Goal: Task Accomplishment & Management: Manage account settings

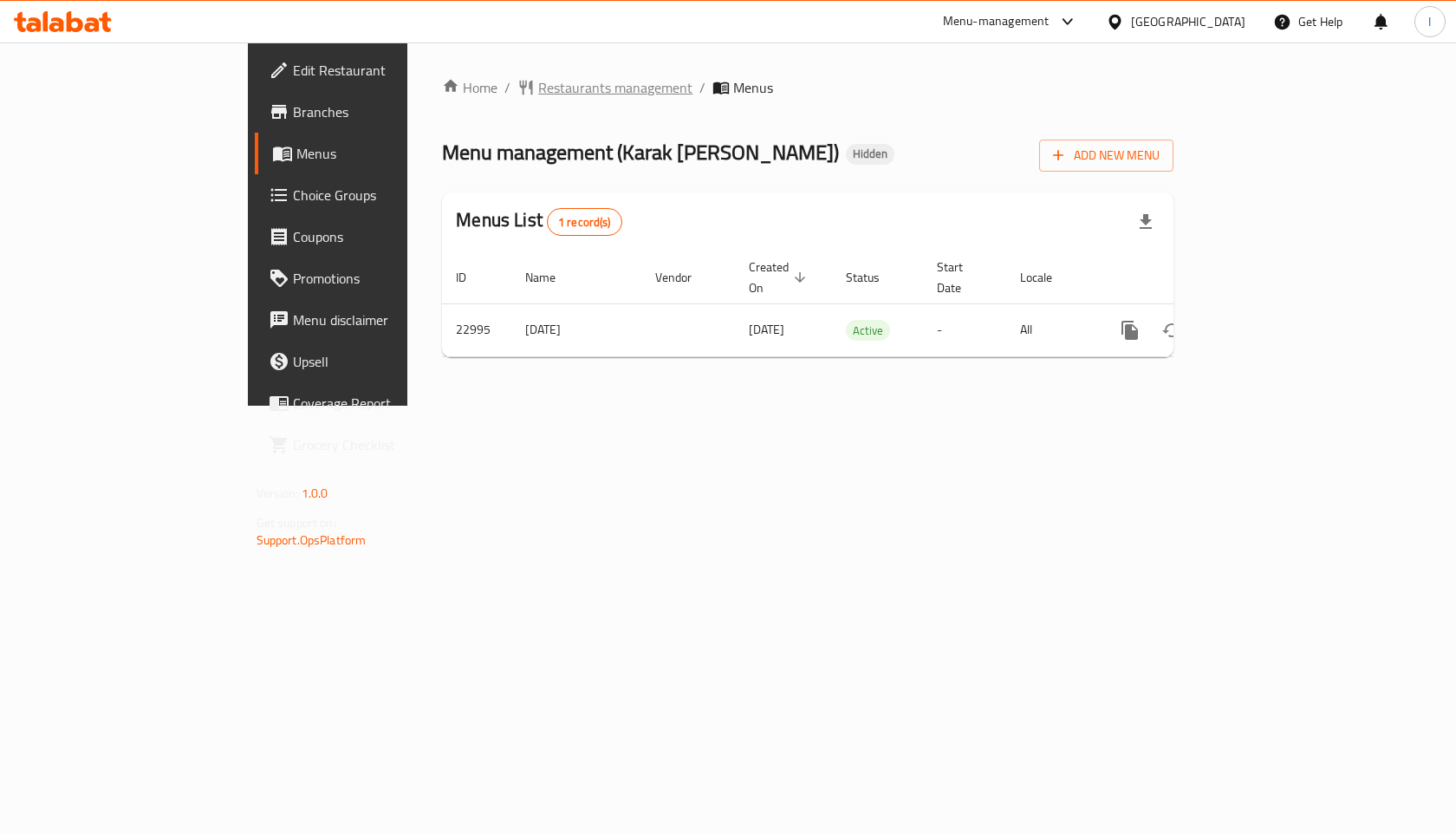
click at [538, 90] on span "Restaurants management" at bounding box center [614, 87] width 154 height 21
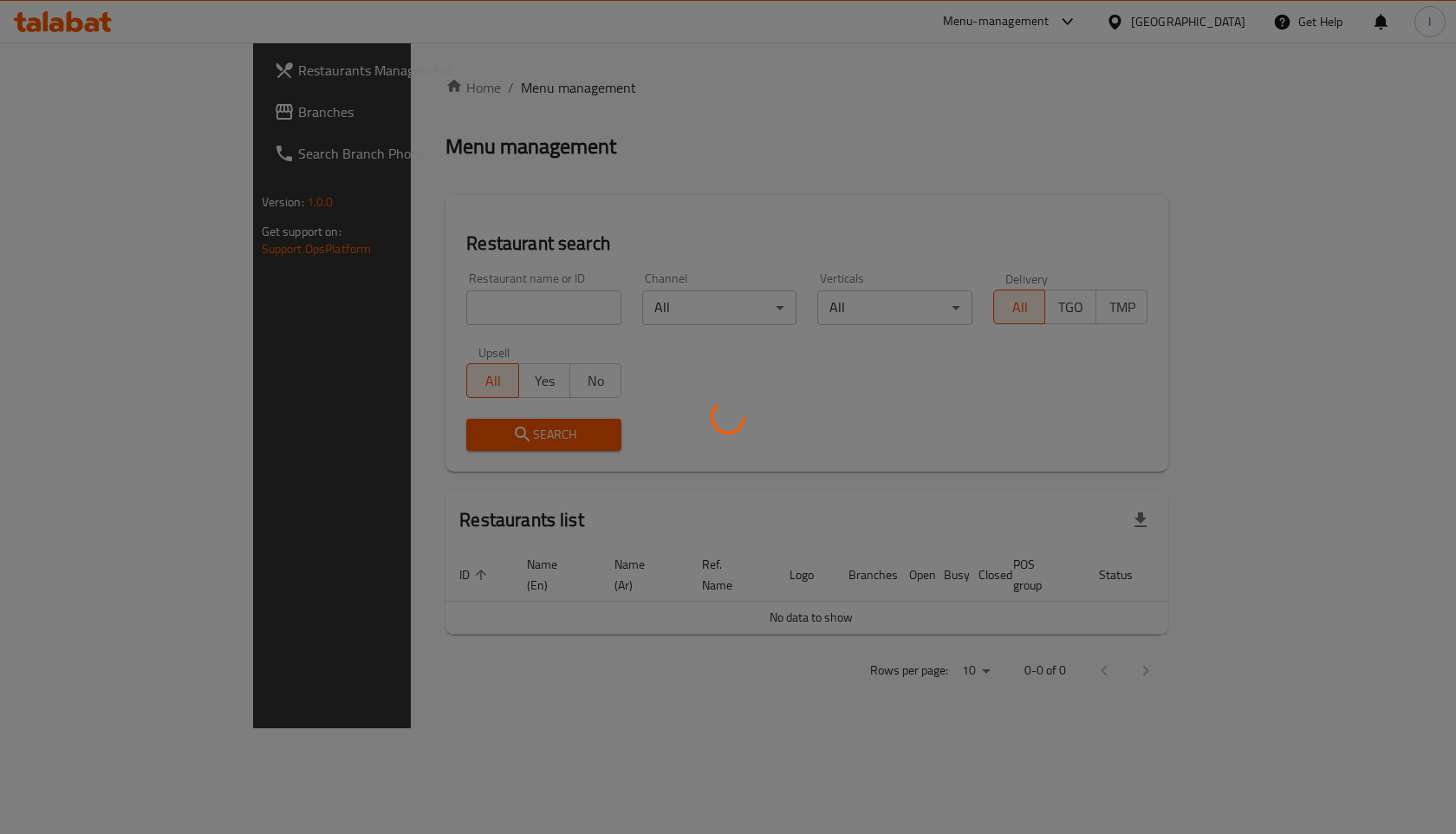
click at [436, 290] on div at bounding box center [728, 417] width 1456 height 834
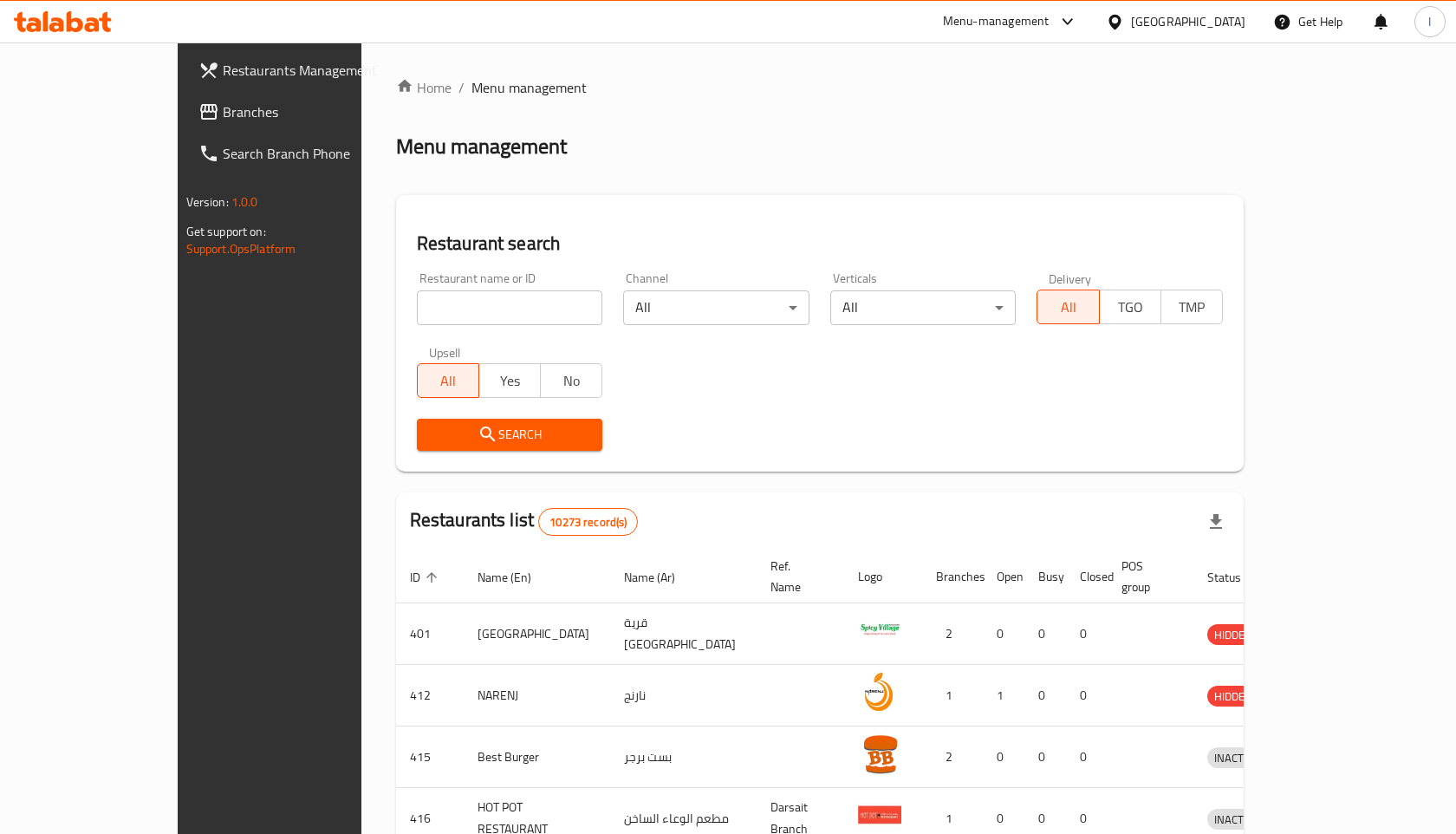
click at [445, 300] on input "search" at bounding box center [509, 308] width 186 height 35
type input "my pasta"
click button "Search" at bounding box center [509, 435] width 186 height 32
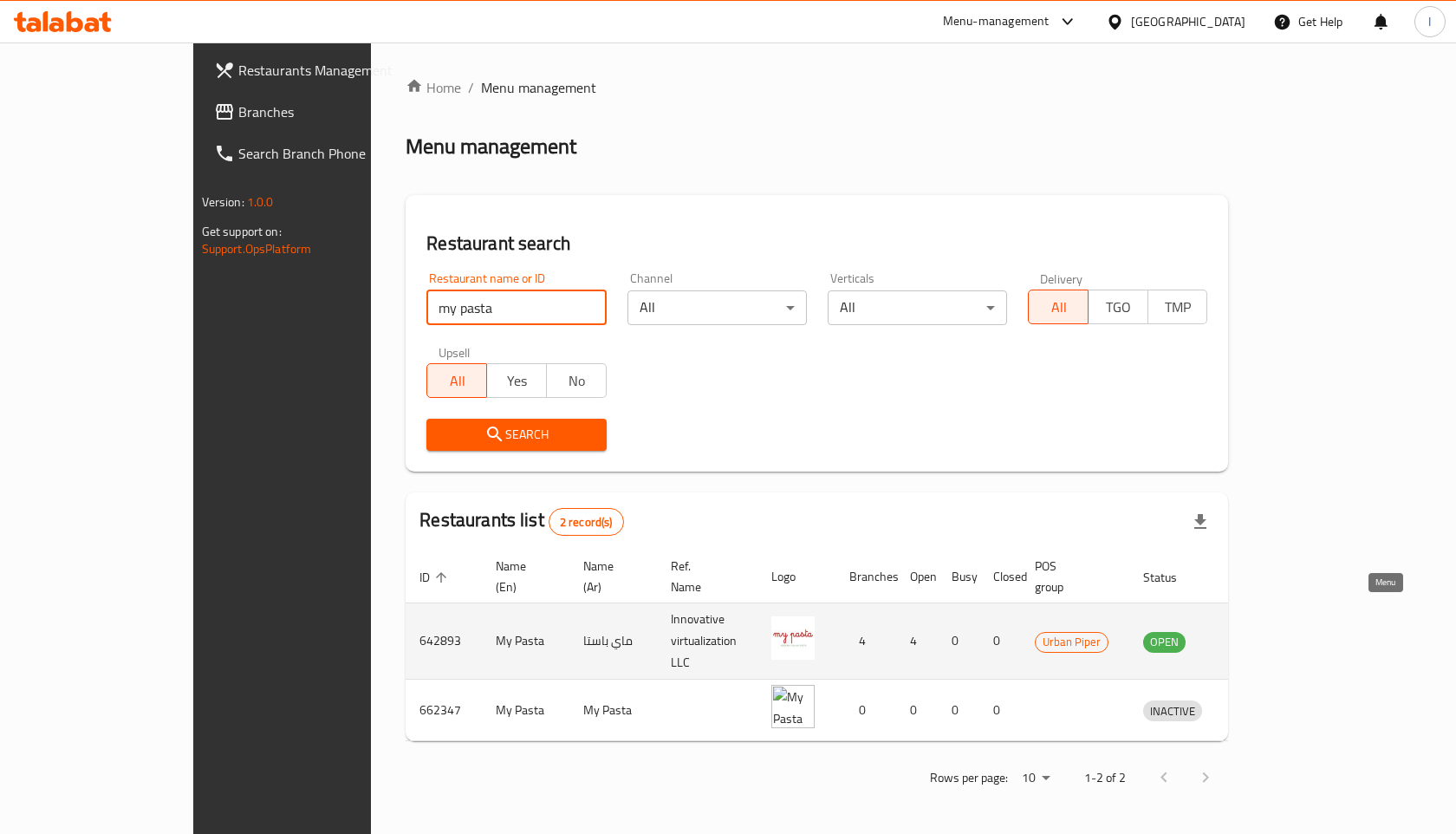
click at [1256, 634] on icon "enhanced table" at bounding box center [1246, 641] width 19 height 14
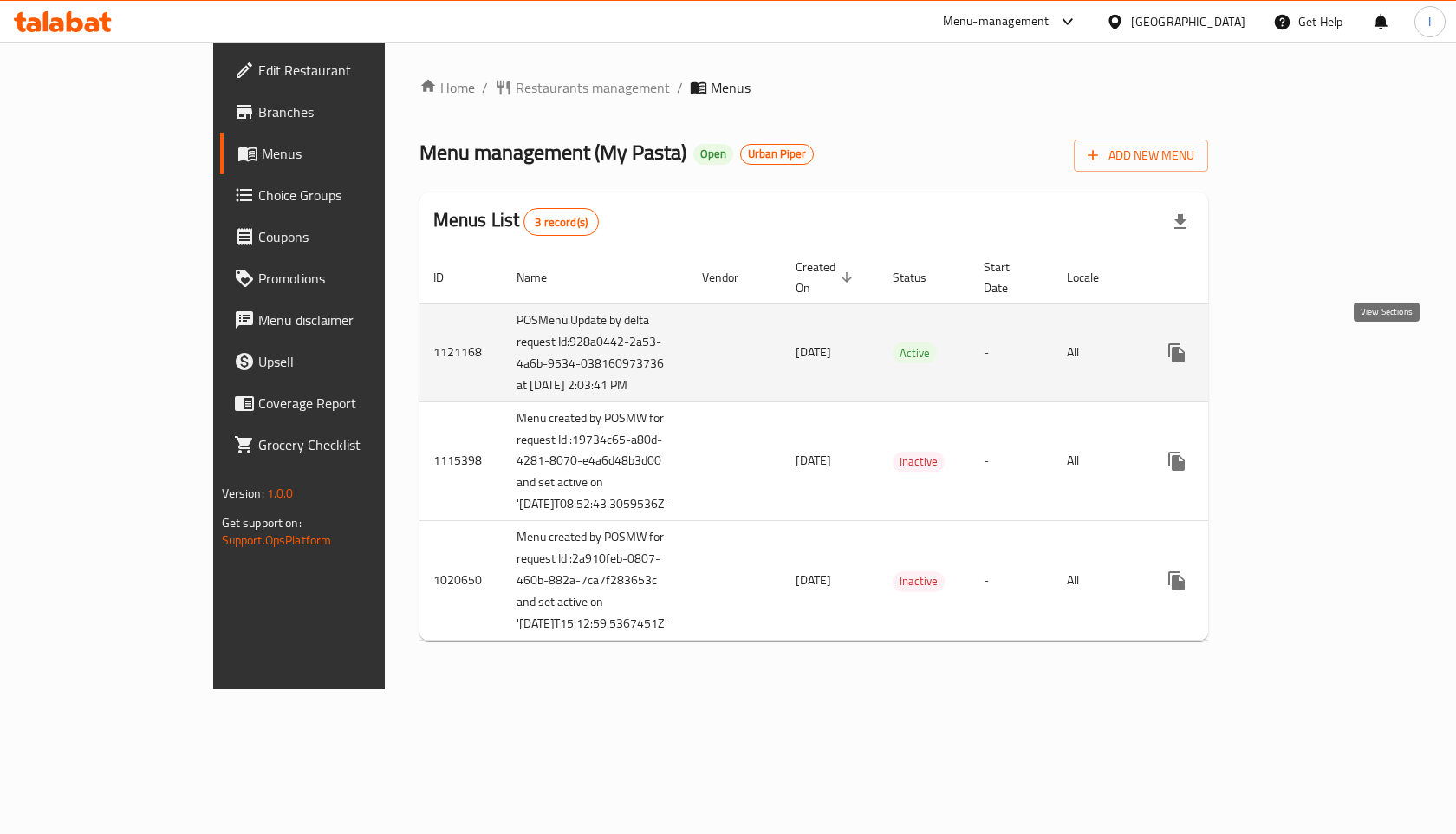
click at [1312, 357] on icon "enhanced table" at bounding box center [1301, 353] width 21 height 21
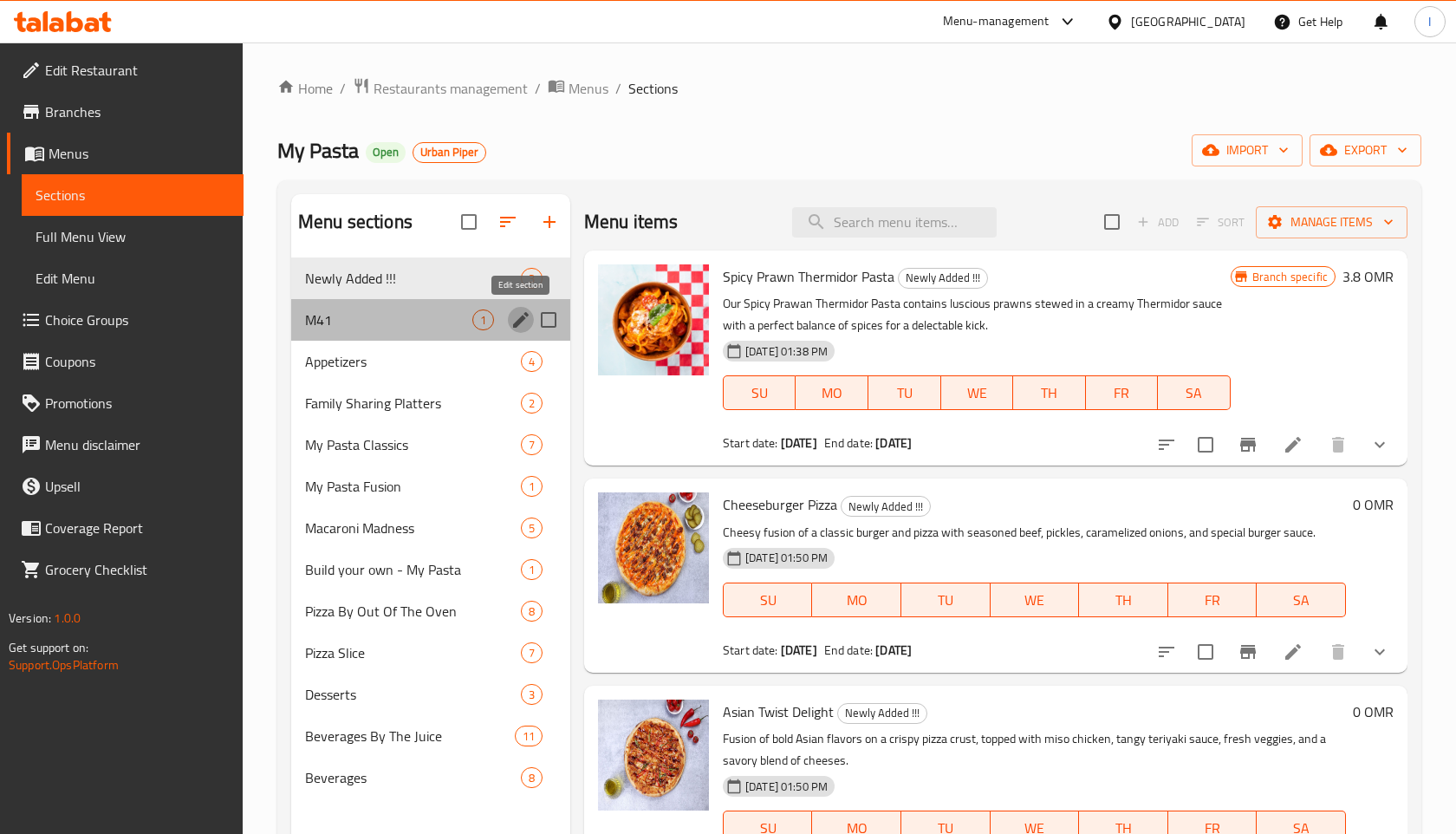
click at [516, 322] on icon "edit" at bounding box center [520, 319] width 15 height 15
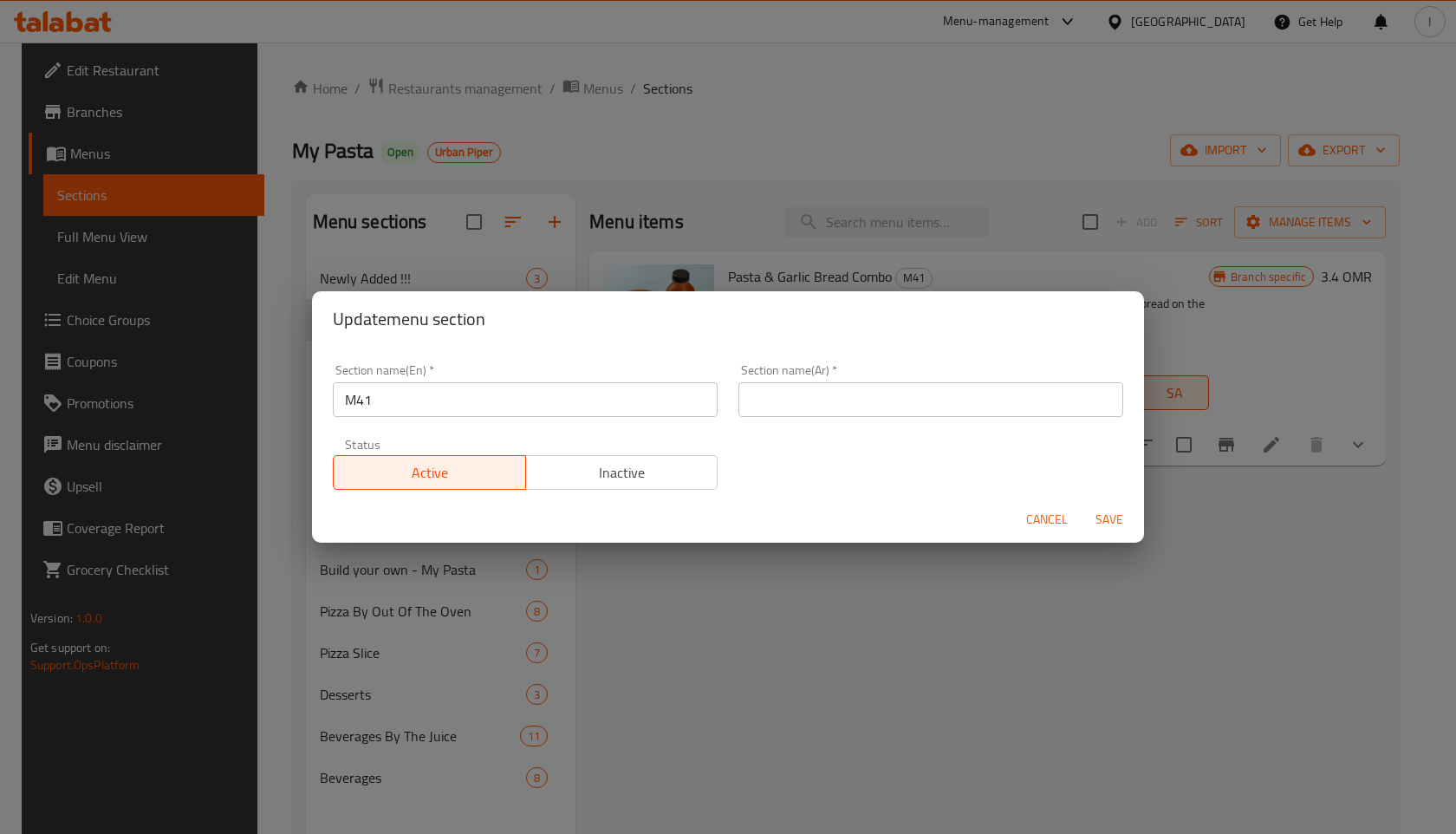
click at [612, 481] on span "Inactive" at bounding box center [622, 473] width 178 height 25
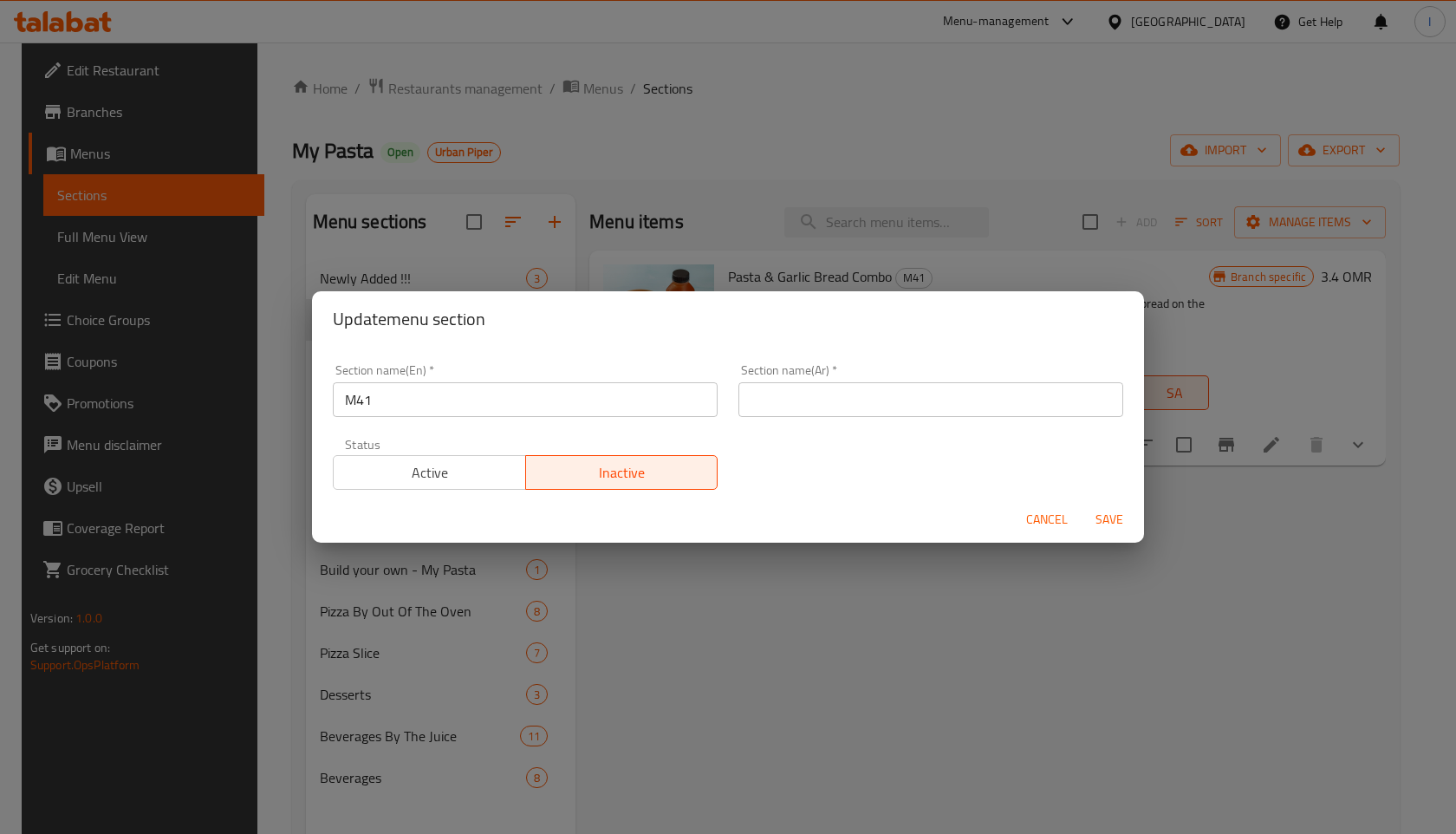
click at [1111, 527] on span "Save" at bounding box center [1109, 520] width 41 height 22
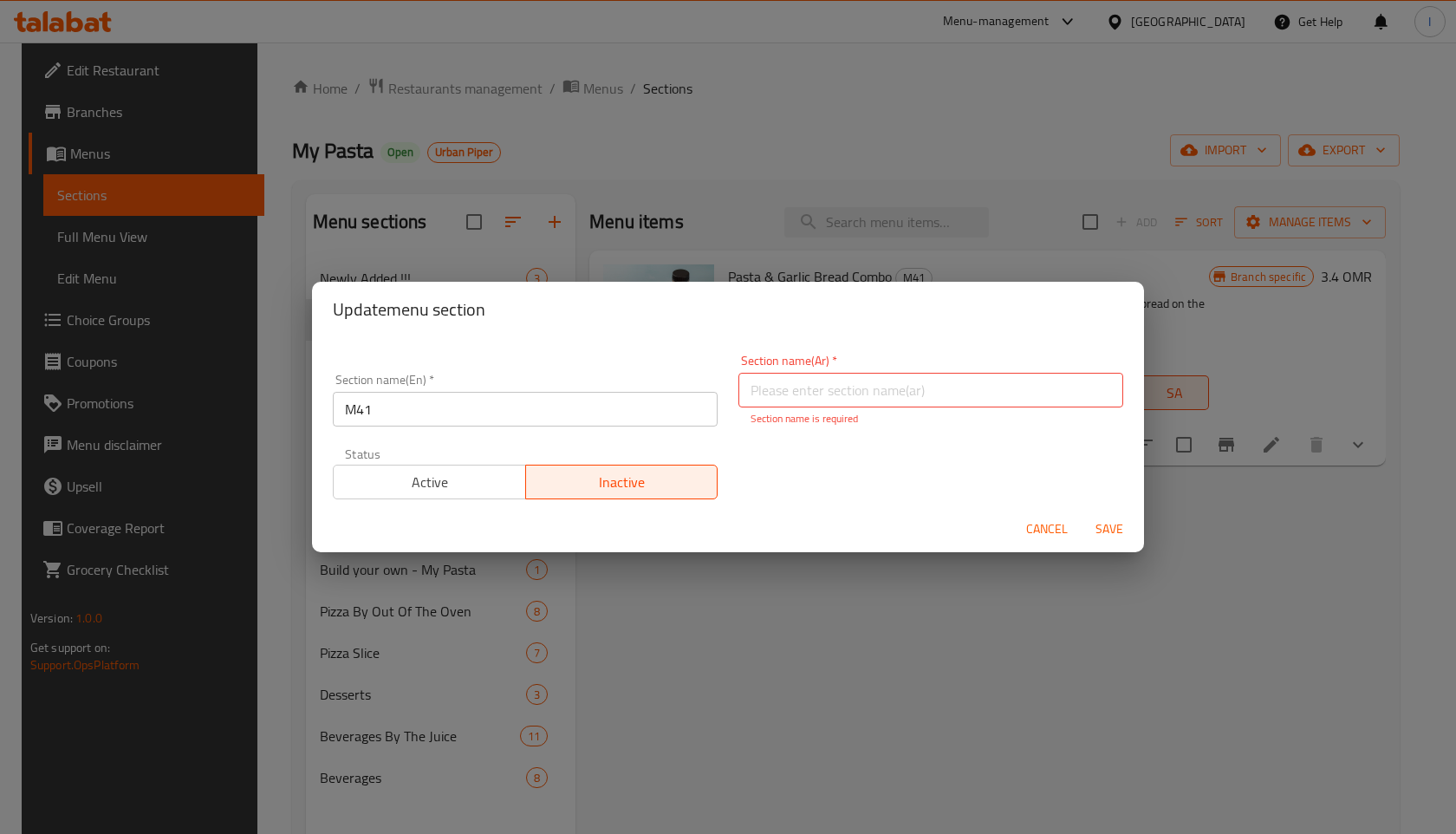
drag, startPoint x: 1071, startPoint y: 532, endPoint x: 1021, endPoint y: 525, distance: 50.5
click at [1021, 525] on div "Cancel Save" at bounding box center [728, 529] width 832 height 46
click at [1041, 536] on span "Cancel" at bounding box center [1047, 529] width 41 height 22
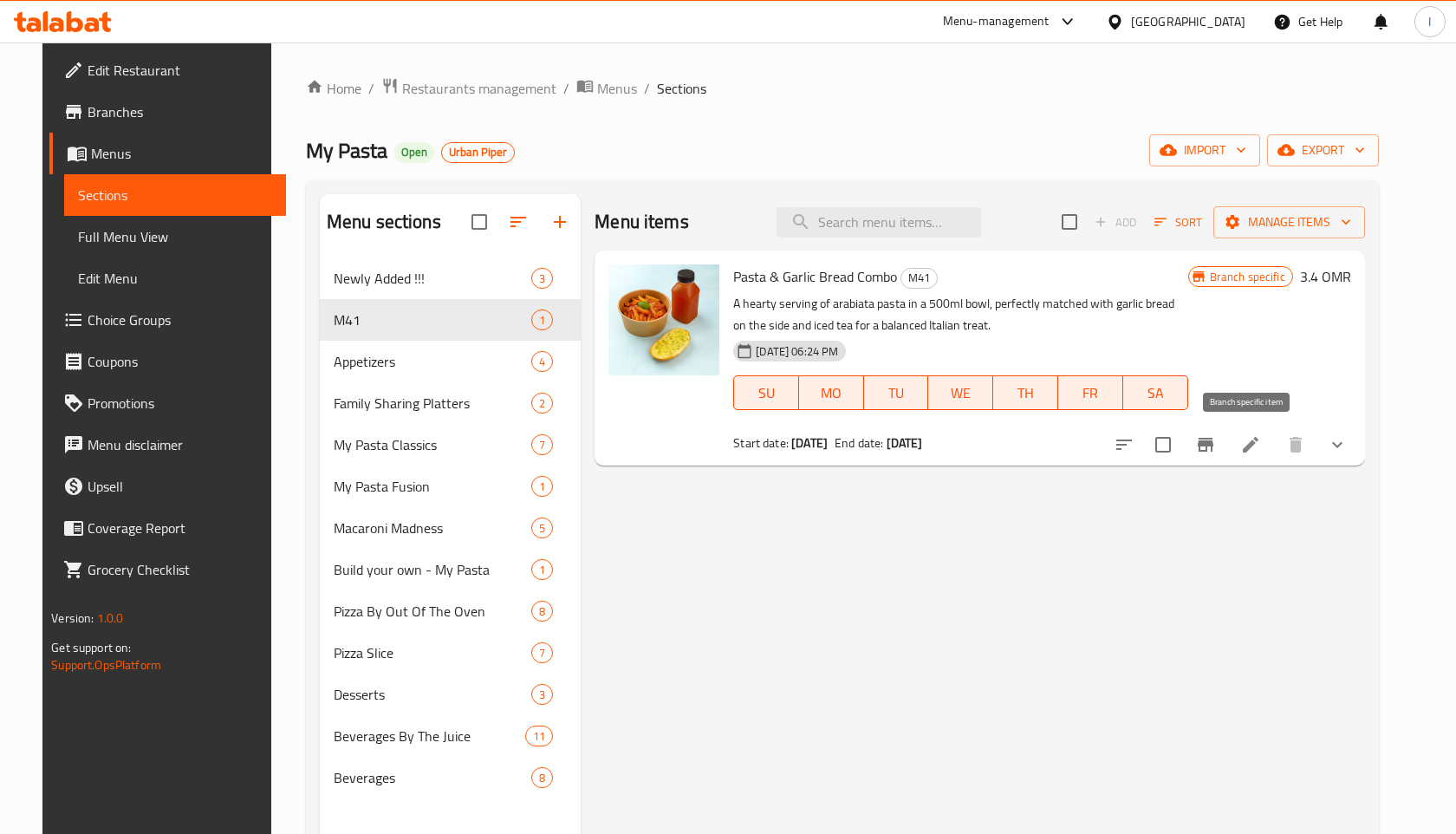
click at [1216, 447] on icon "Branch-specific-item" at bounding box center [1205, 444] width 21 height 21
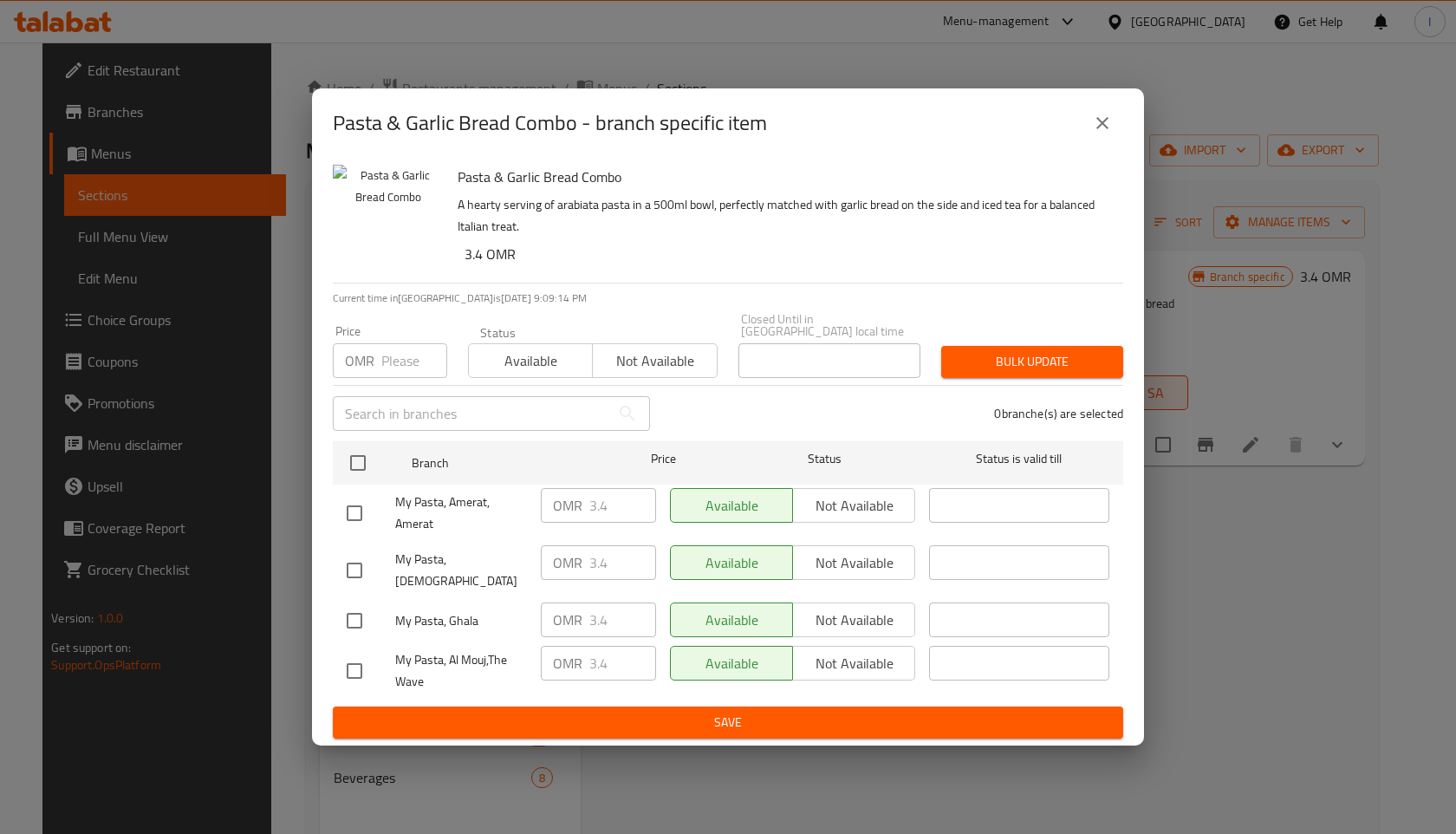
click at [1100, 133] on icon "close" at bounding box center [1102, 122] width 21 height 21
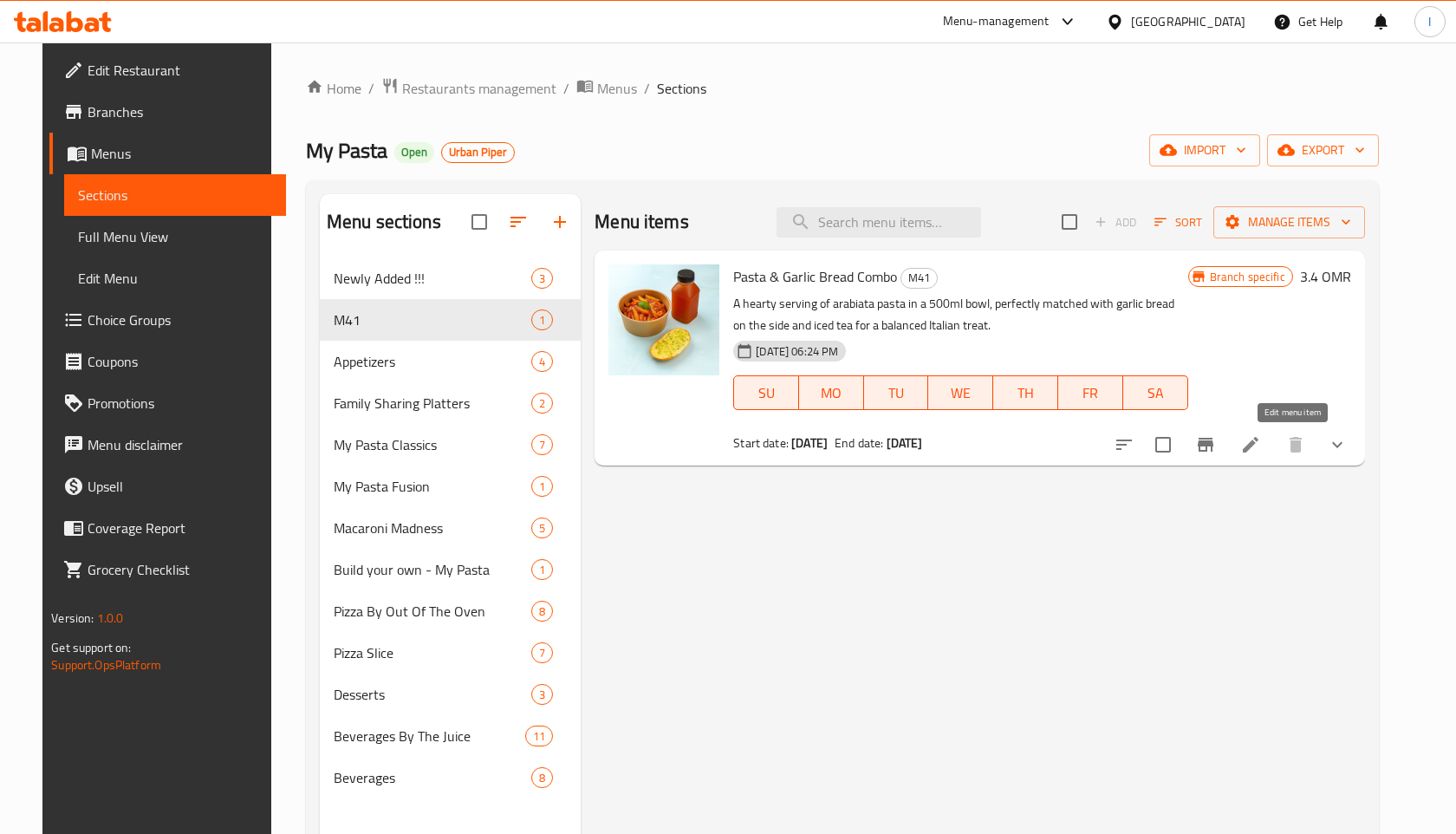
click at [1258, 441] on icon at bounding box center [1250, 444] width 15 height 15
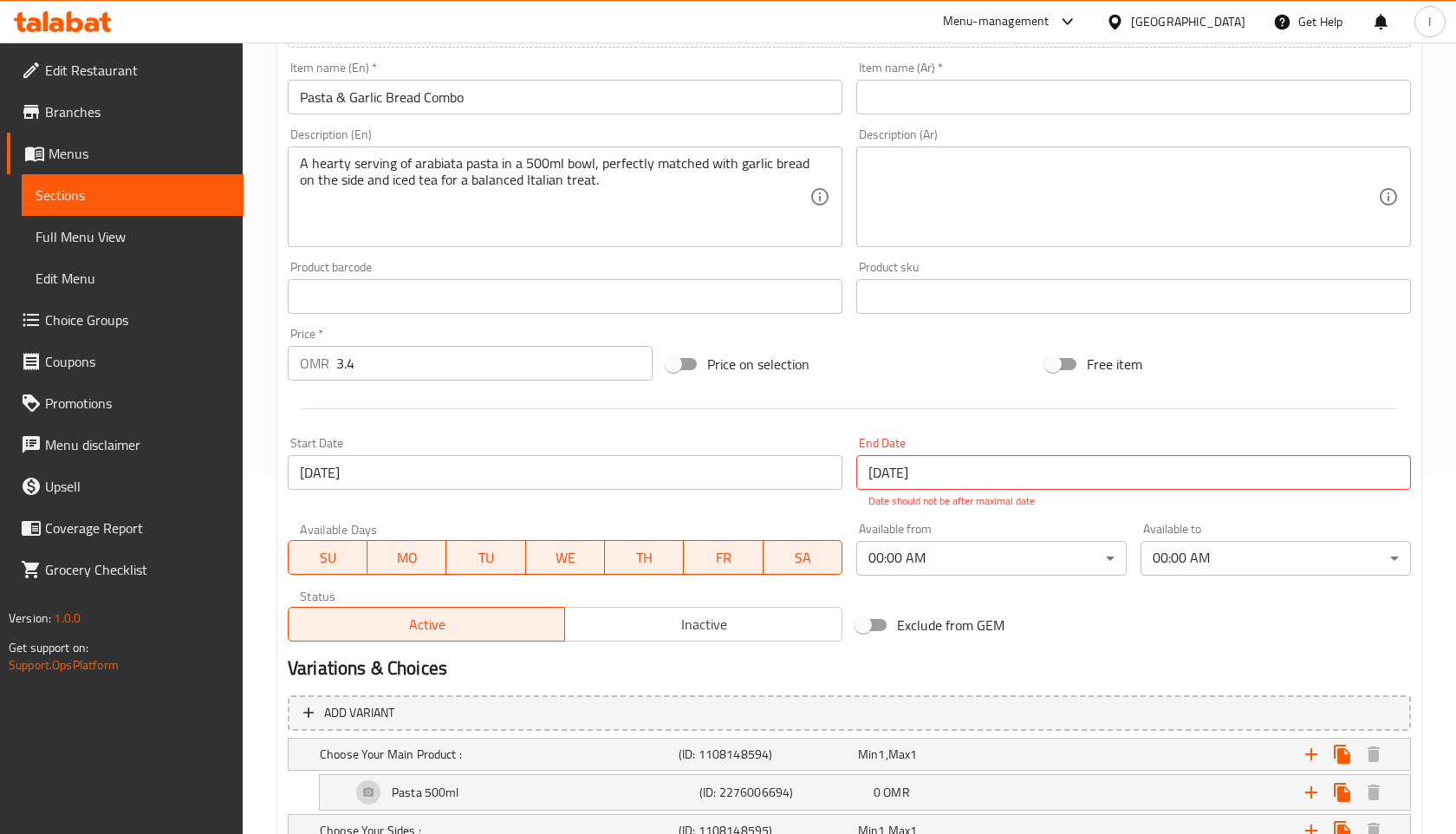
scroll to position [429, 0]
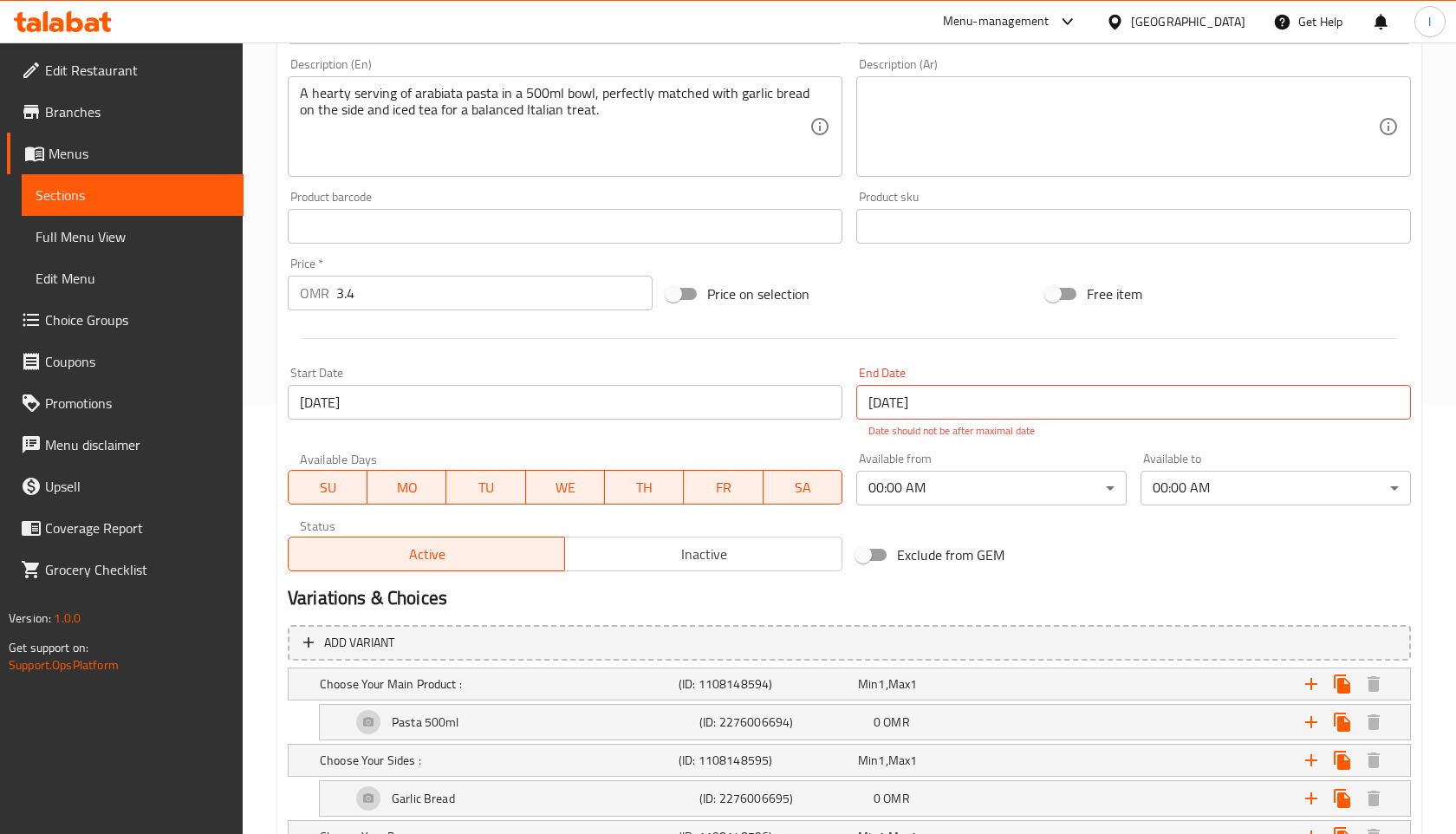
click at [712, 558] on span "Inactive" at bounding box center [703, 554] width 263 height 25
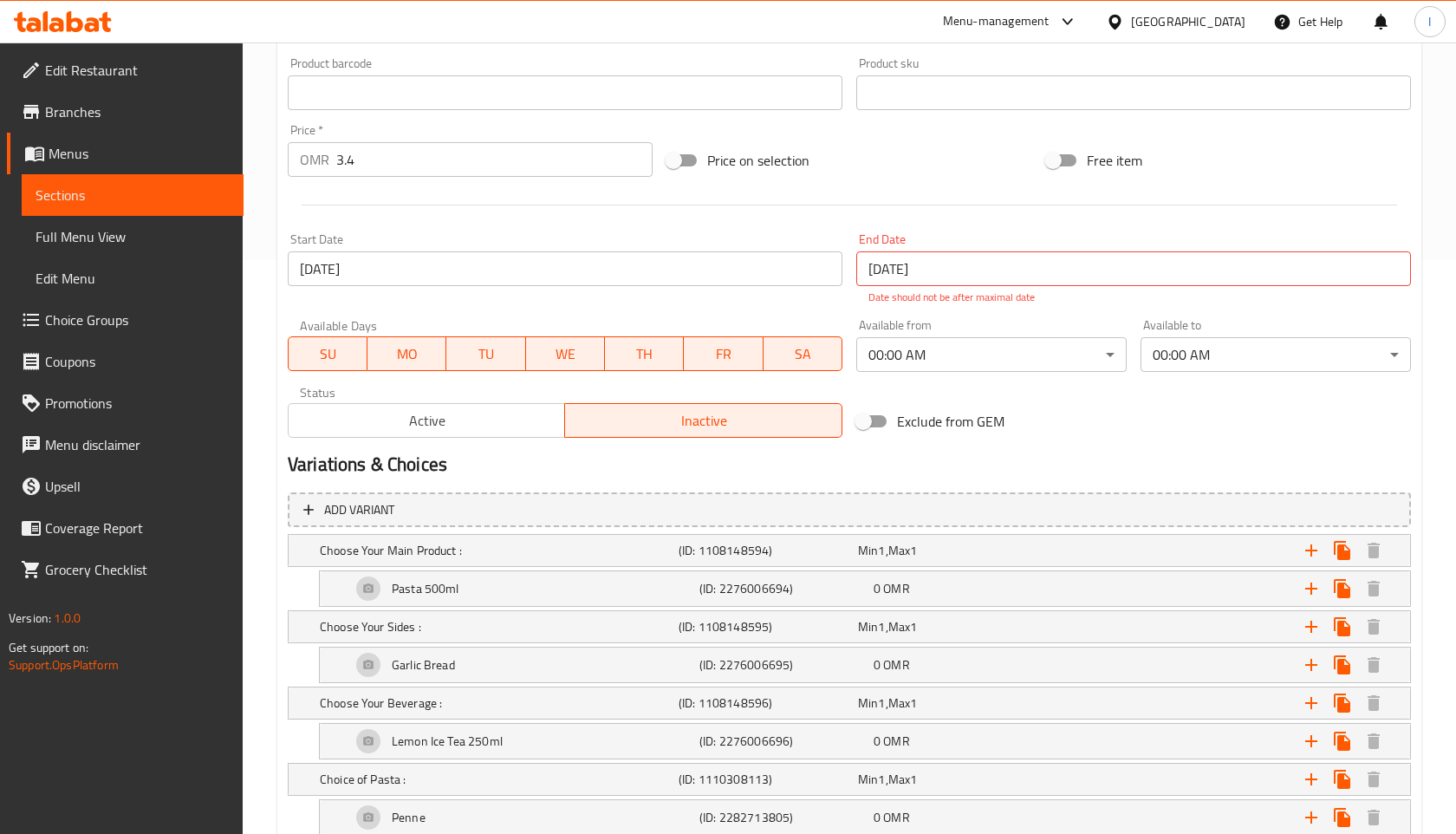
scroll to position [723, 0]
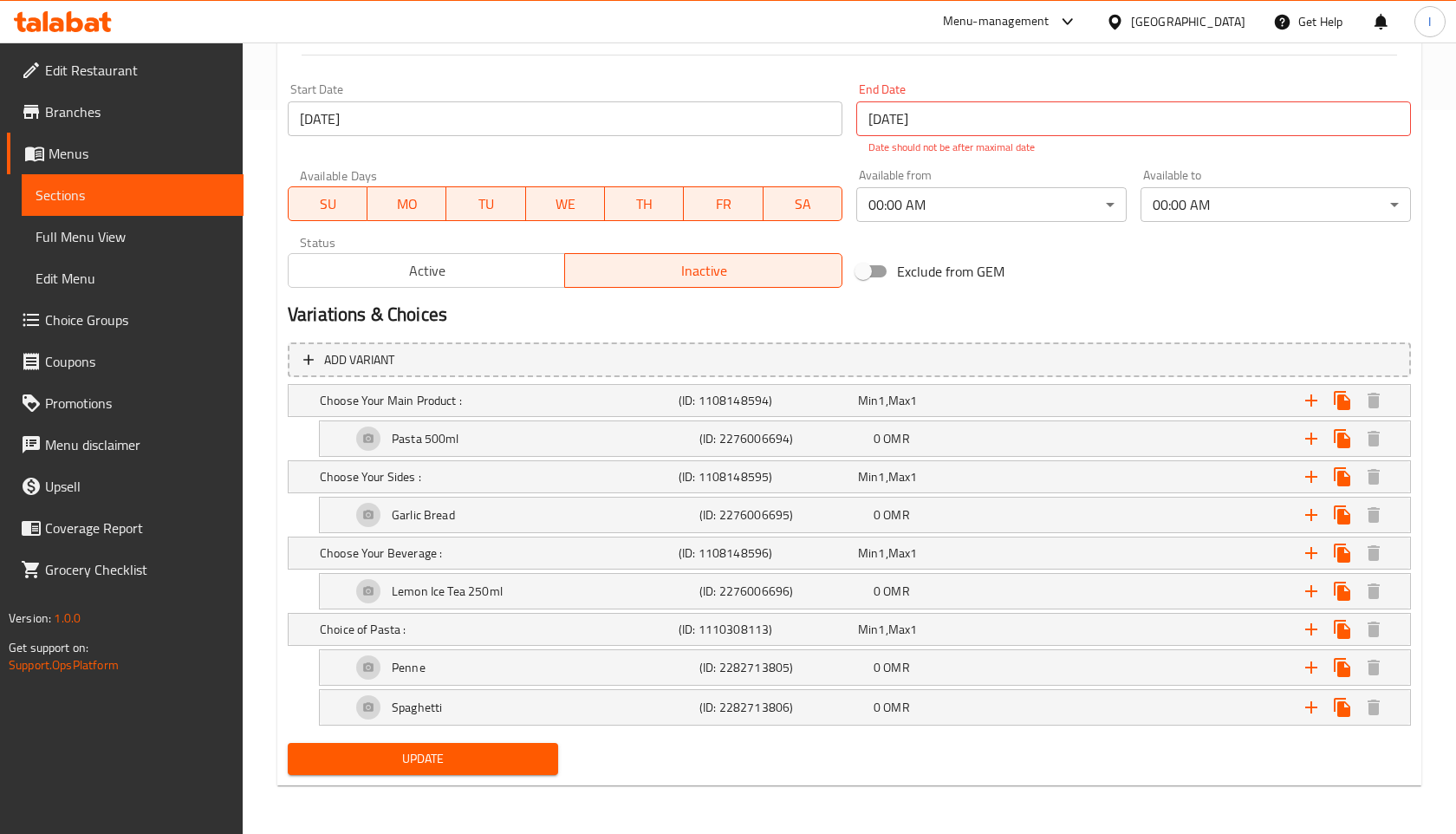
click at [412, 767] on span "Update" at bounding box center [423, 758] width 243 height 22
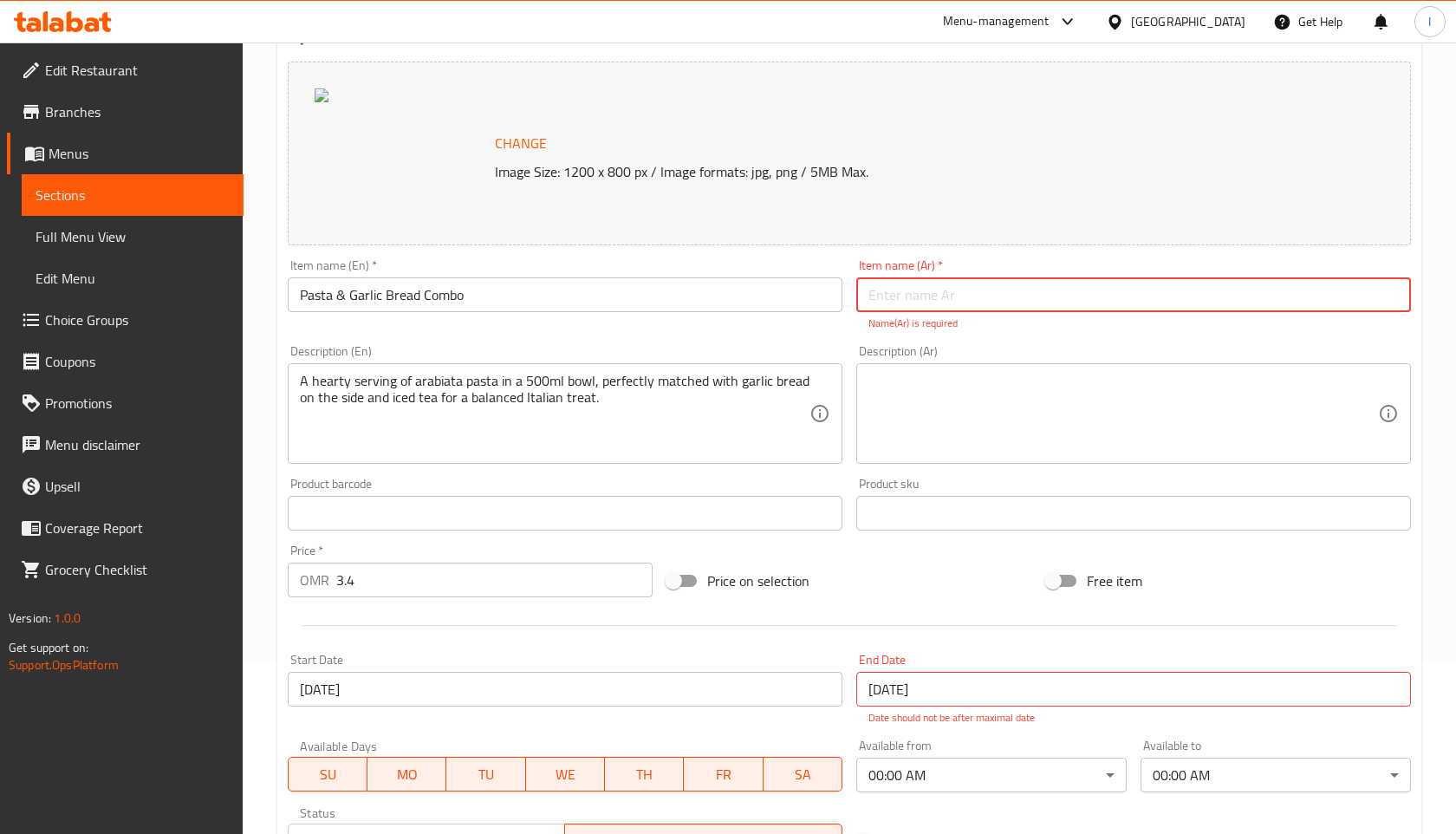
scroll to position [0, 0]
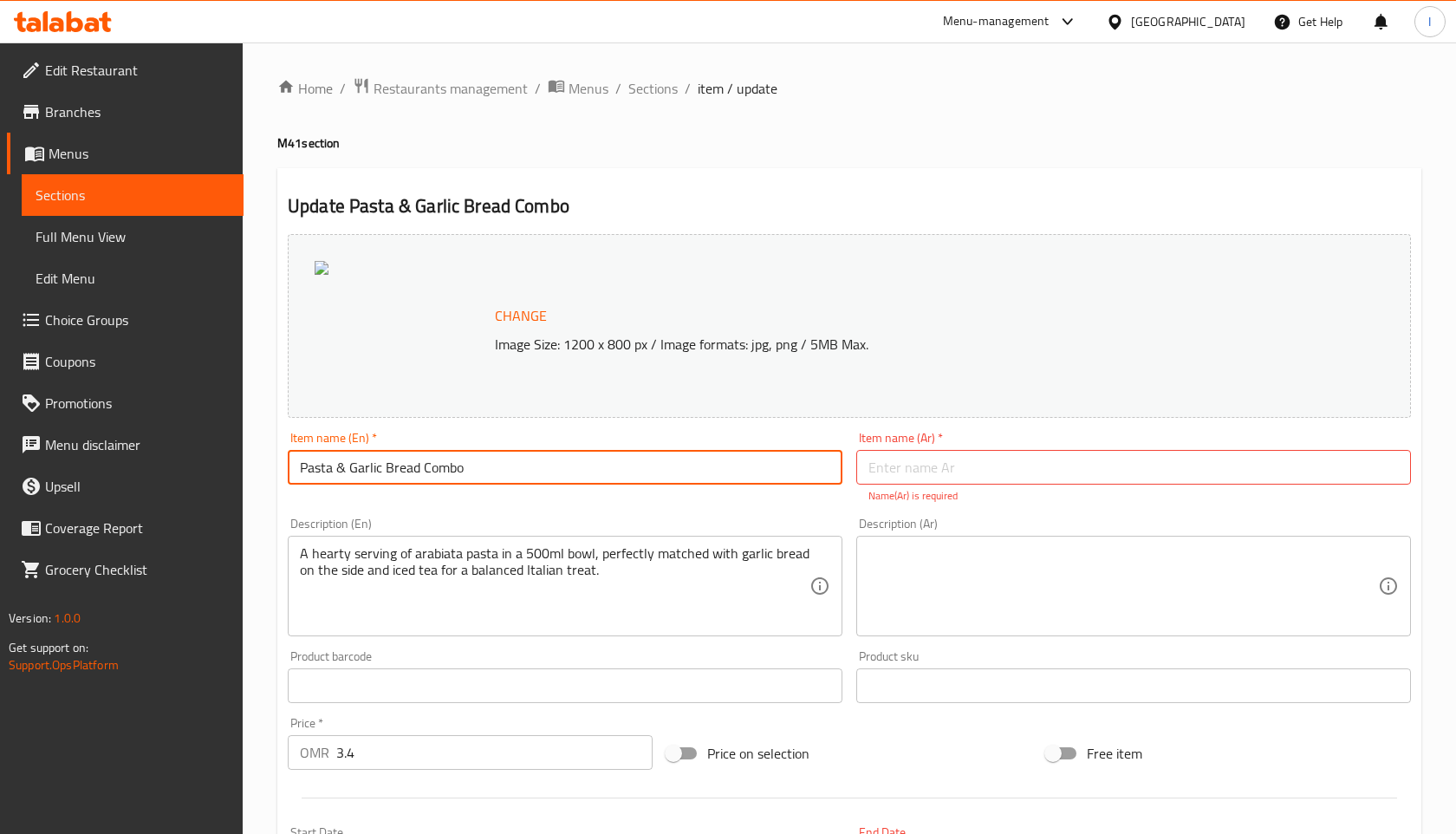
drag, startPoint x: 472, startPoint y: 475, endPoint x: 296, endPoint y: 475, distance: 176.0
click at [296, 475] on input "Pasta & Garlic Bread Combo" at bounding box center [565, 467] width 555 height 35
click at [910, 474] on input "text" at bounding box center [1133, 467] width 555 height 35
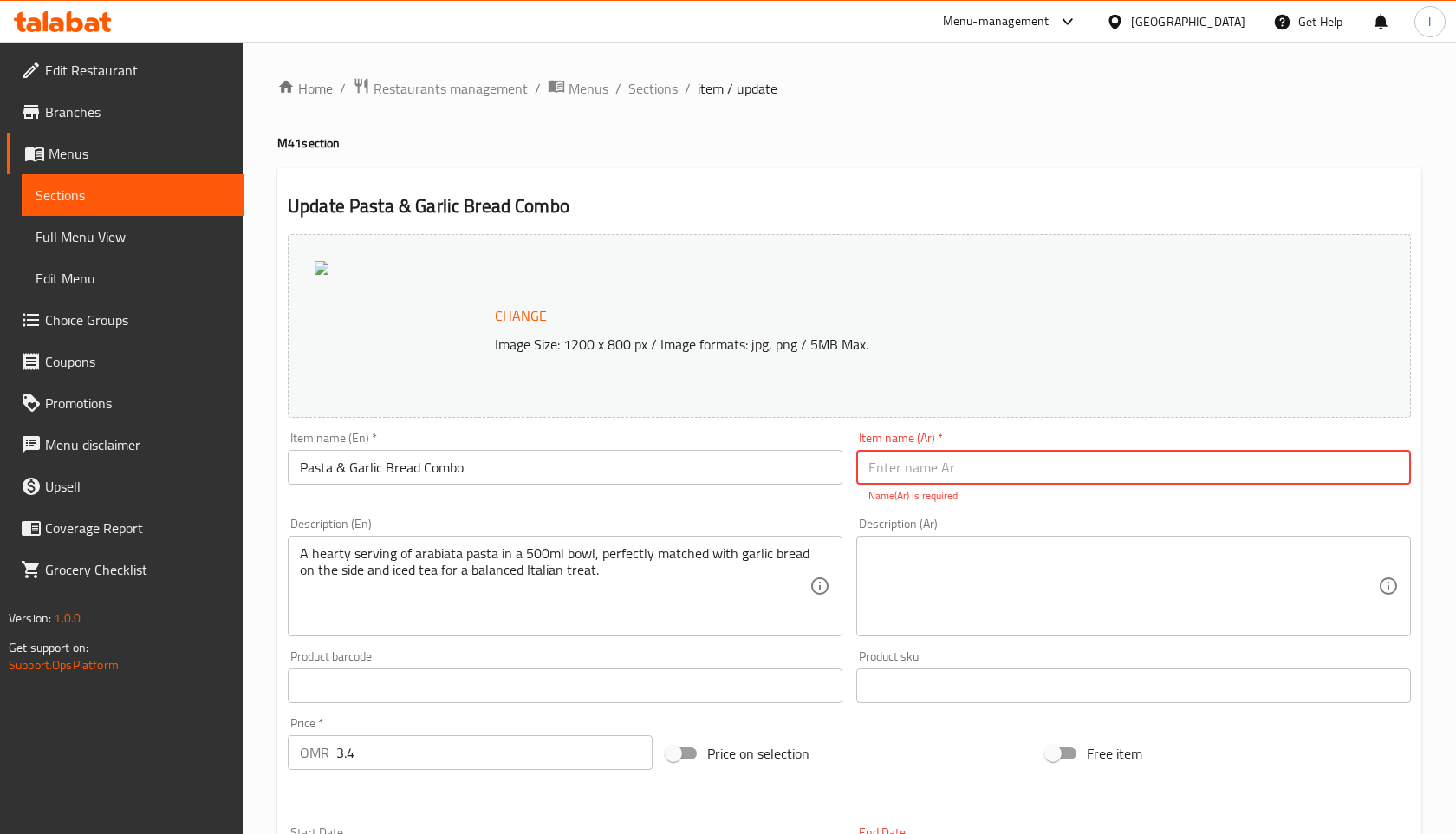
paste input "وجبة معكرونة وخبز بالثوم"
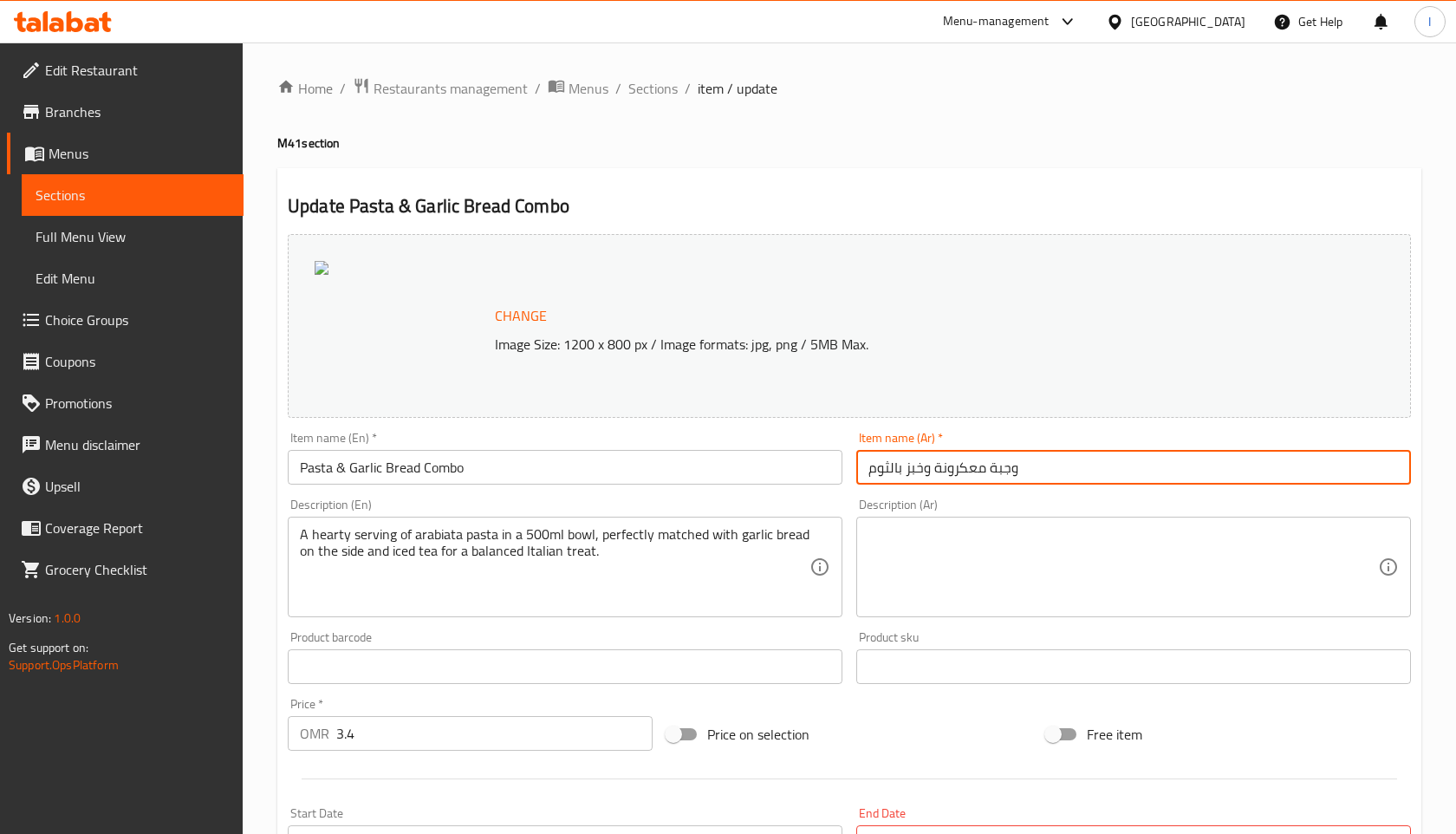
type input "وجبة معكرونة وخبز بالثوم"
click at [958, 164] on div "Home / Restaurants management / Menus / Sections / item / update M41 section Up…" at bounding box center [849, 800] width 1144 height 1446
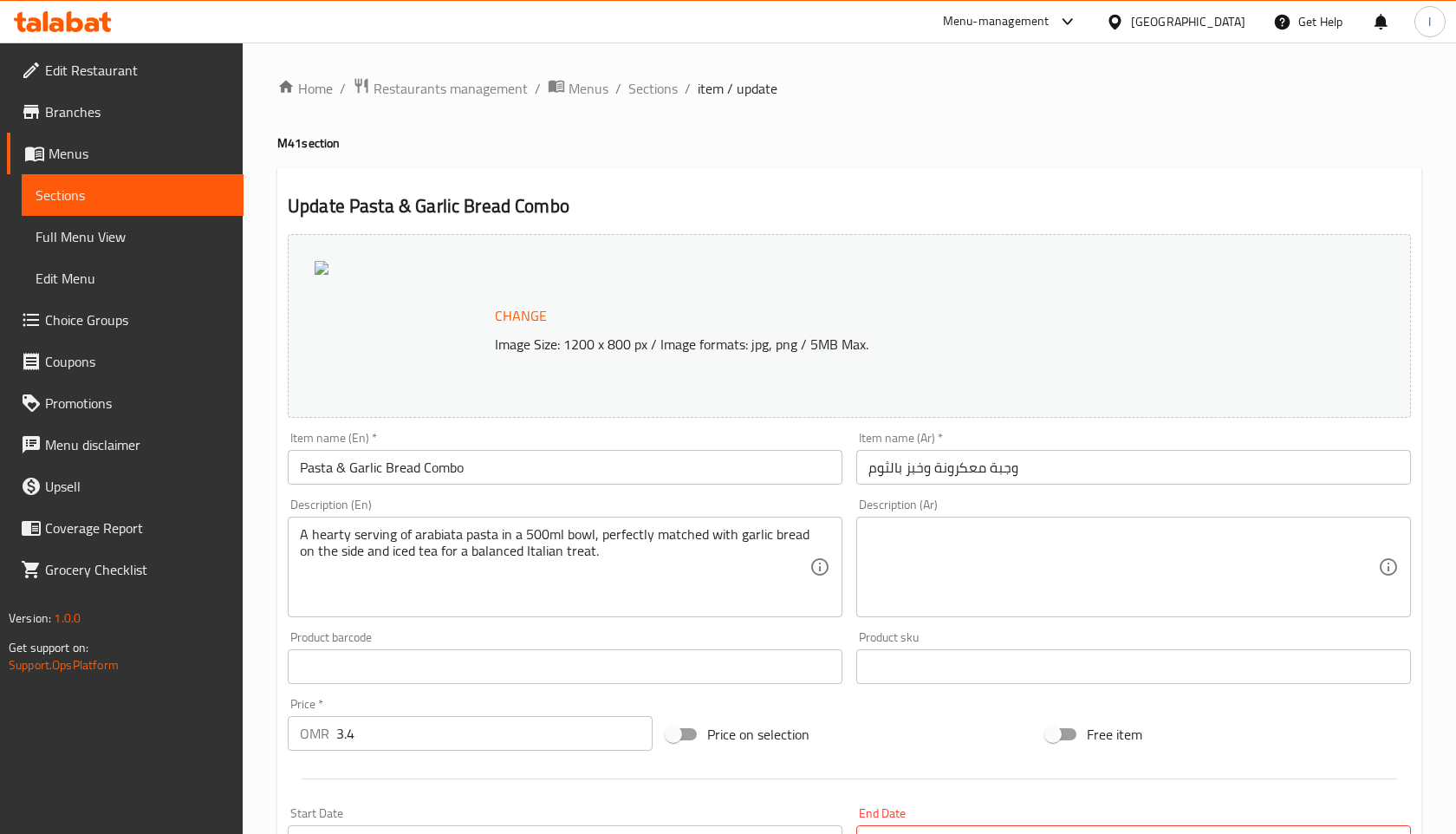
scroll to position [723, 0]
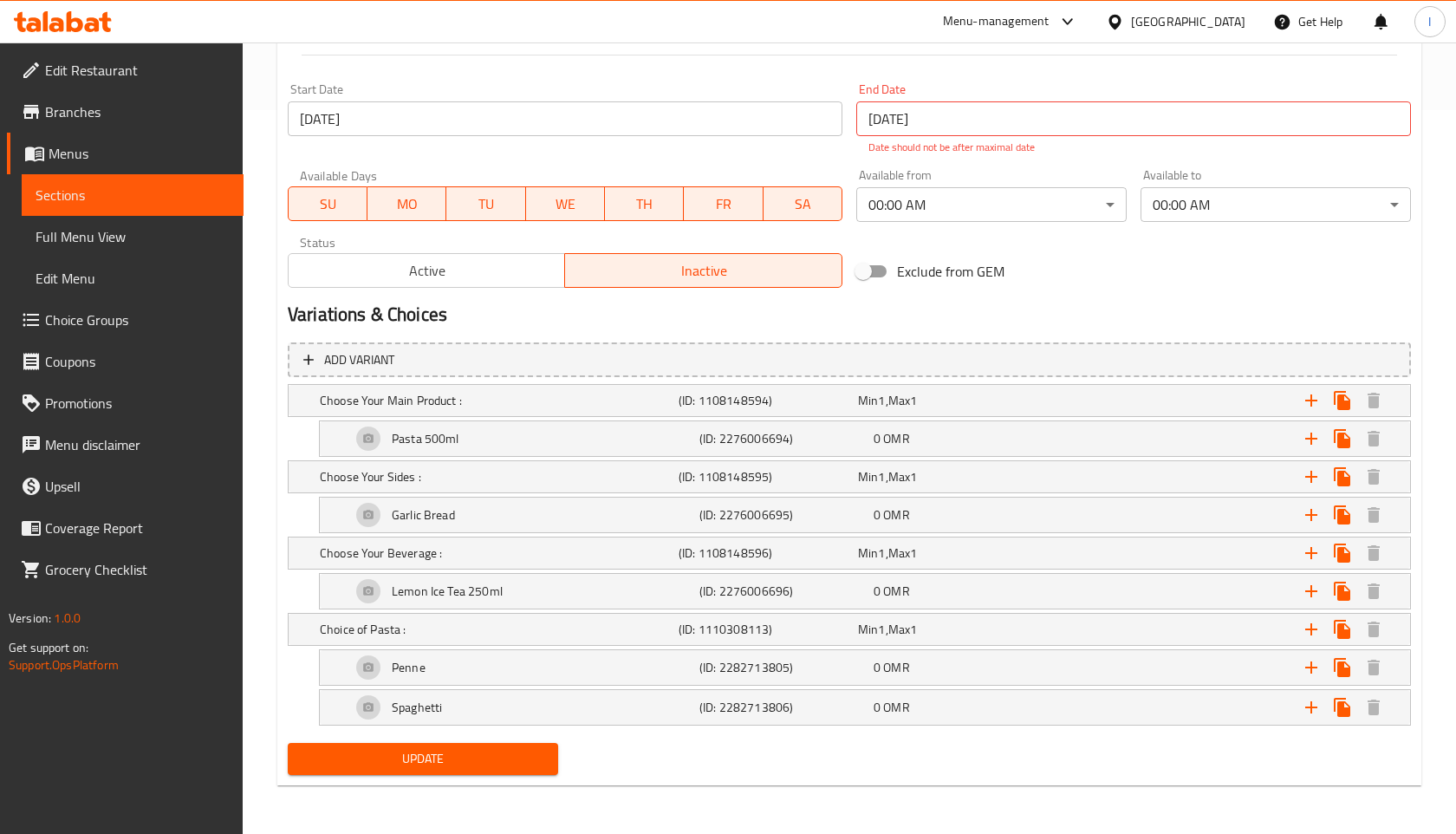
click at [444, 761] on span "Update" at bounding box center [423, 758] width 243 height 22
click at [957, 309] on h2 "Variations & Choices" at bounding box center [849, 314] width 1123 height 26
click at [468, 755] on span "Update" at bounding box center [423, 758] width 243 height 22
drag, startPoint x: 948, startPoint y: 117, endPoint x: 921, endPoint y: 117, distance: 27.0
click at [921, 117] on input "[DATE]" at bounding box center [1133, 119] width 555 height 35
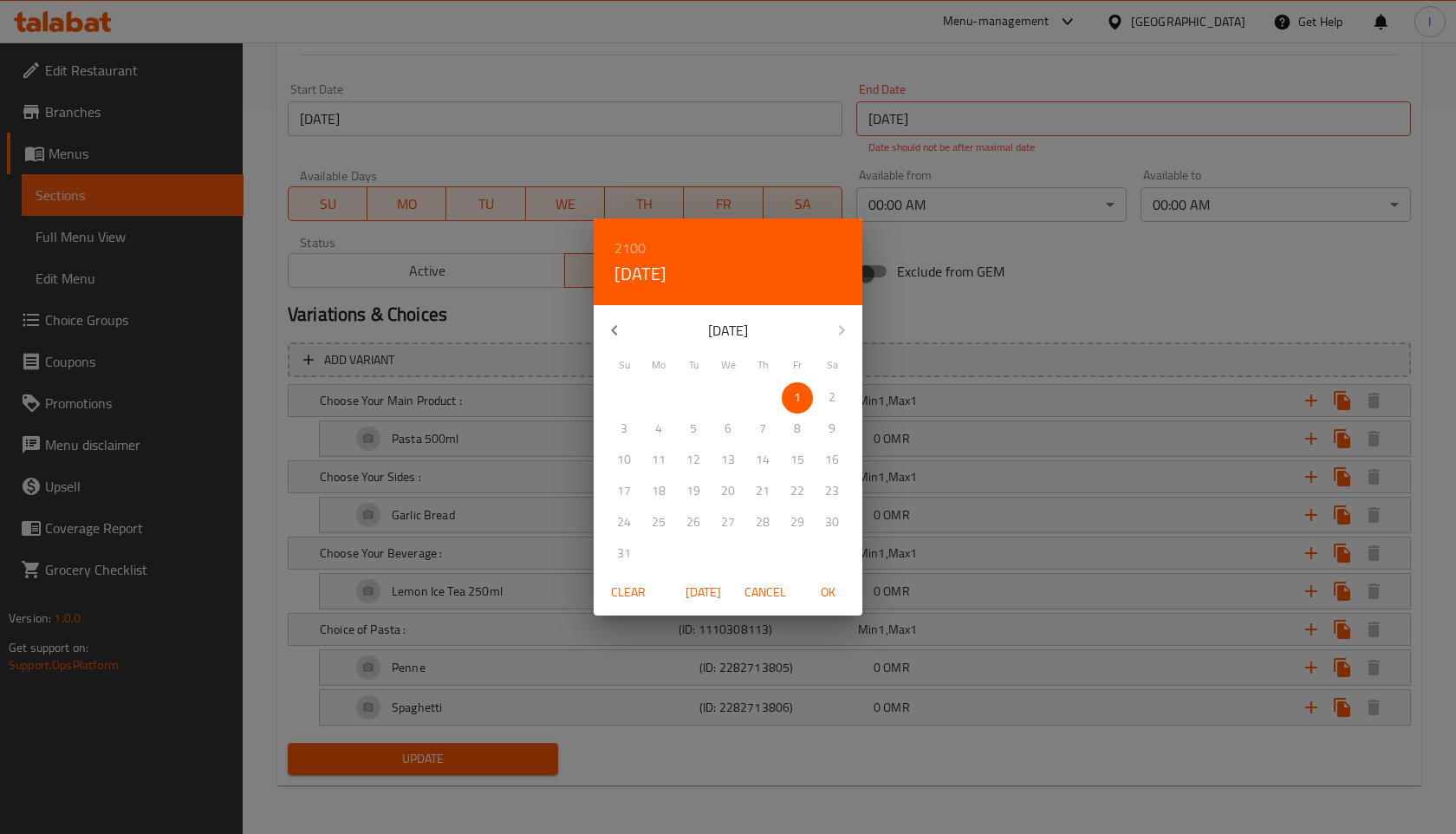
click at [969, 110] on div "2100 Fri, Jan [DATE] Mo Tu We Th Fr Sa 27 28 29 30 31 1 2 3 4 5 6 7 8 9 10 11 1…" at bounding box center [728, 417] width 1456 height 834
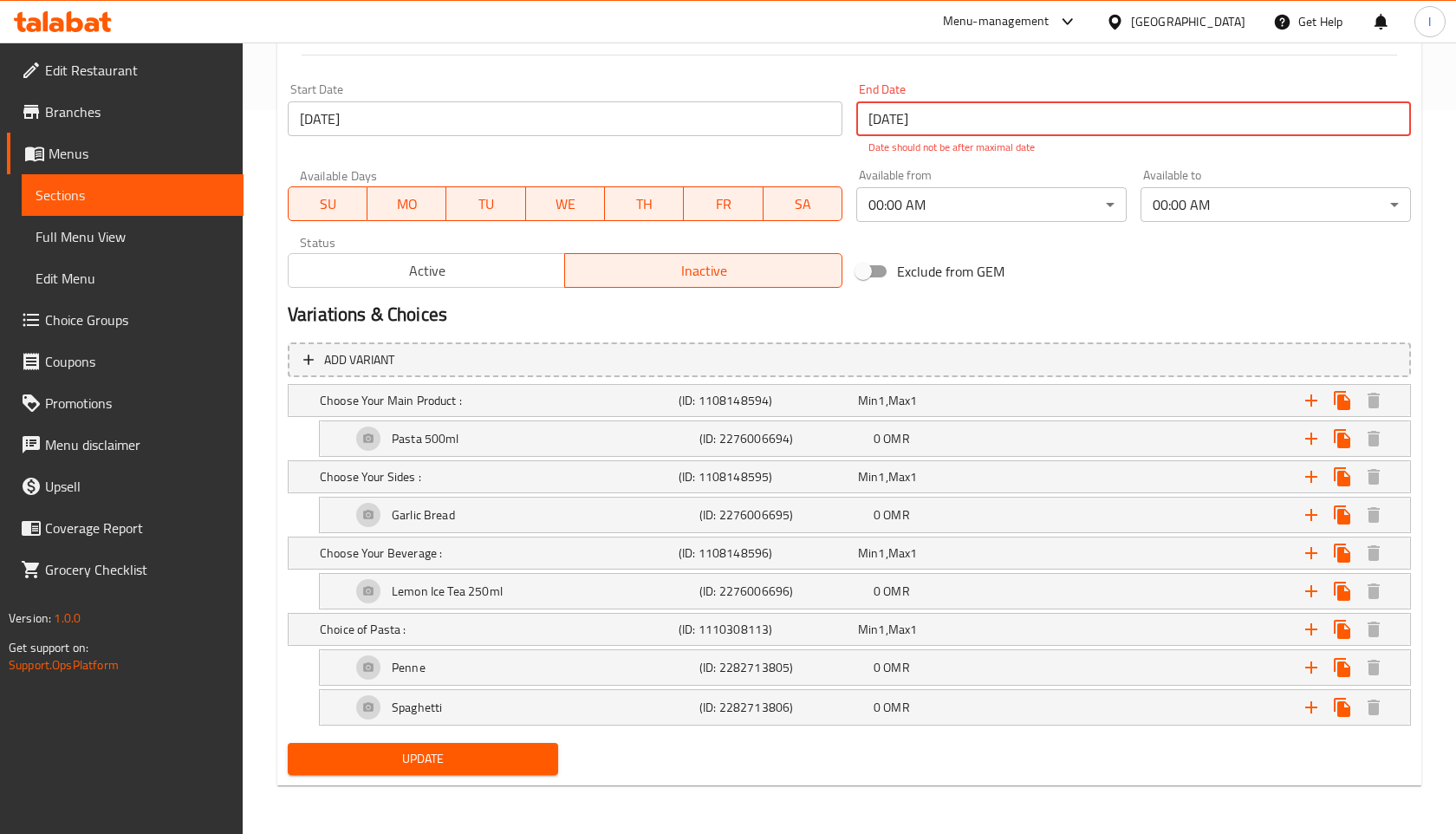
click at [949, 128] on input "[DATE]" at bounding box center [1133, 119] width 555 height 35
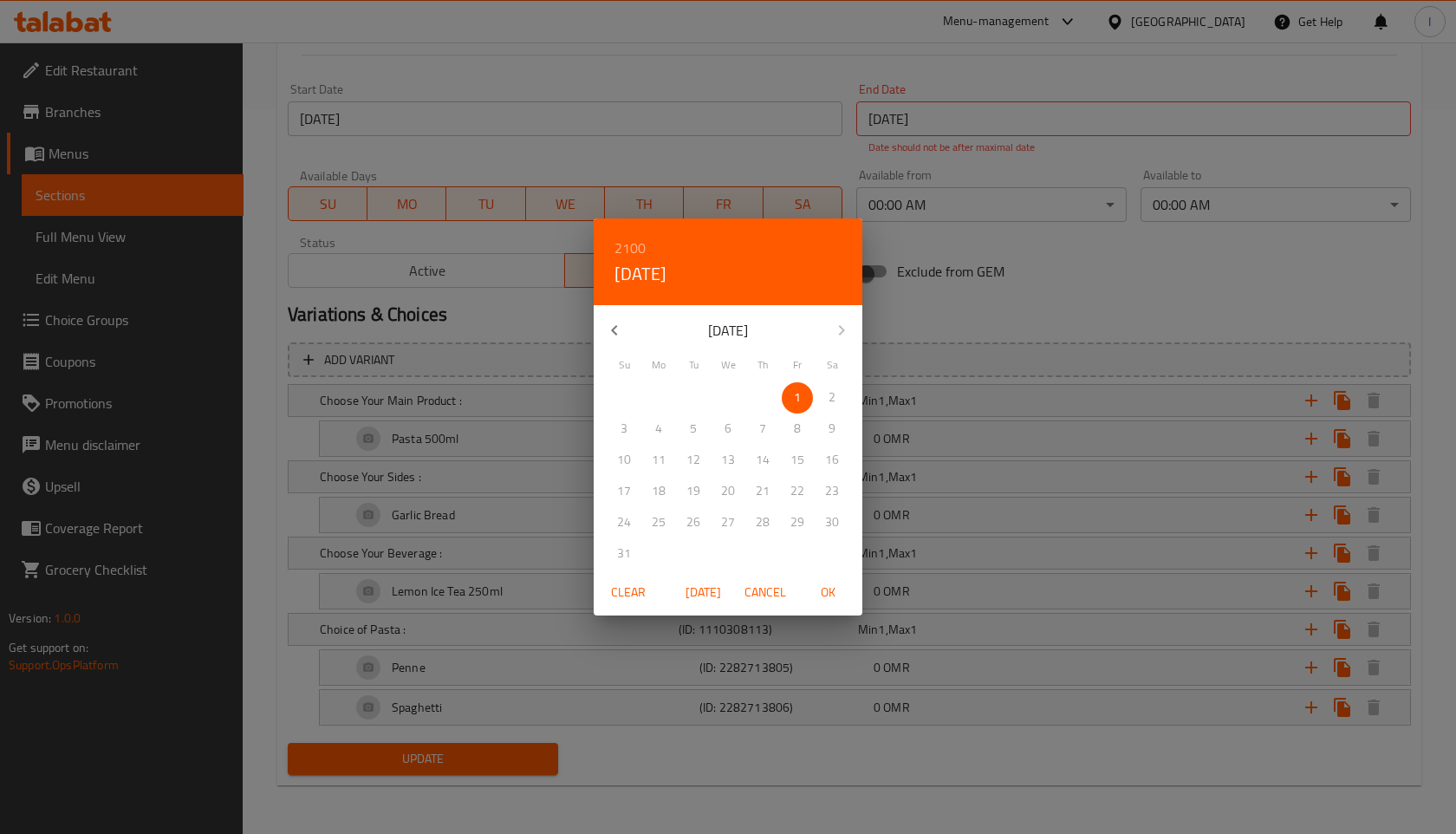
click at [689, 587] on span "[DATE]" at bounding box center [702, 592] width 41 height 22
click at [844, 329] on icon "button" at bounding box center [842, 330] width 6 height 11
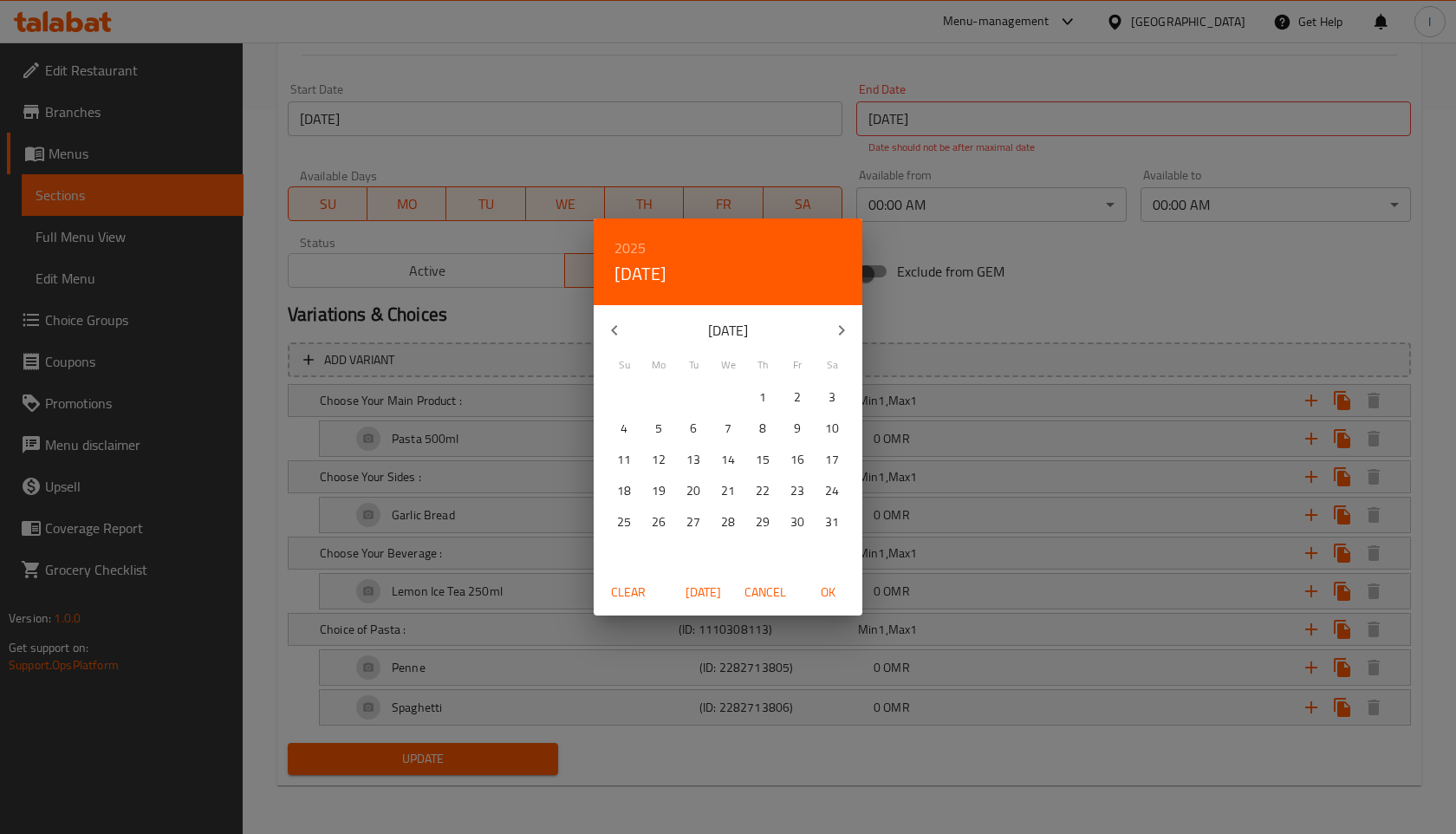
click at [826, 517] on p "31" at bounding box center [831, 522] width 13 height 22
click at [834, 585] on span "OK" at bounding box center [827, 592] width 41 height 22
type input "[DATE]"
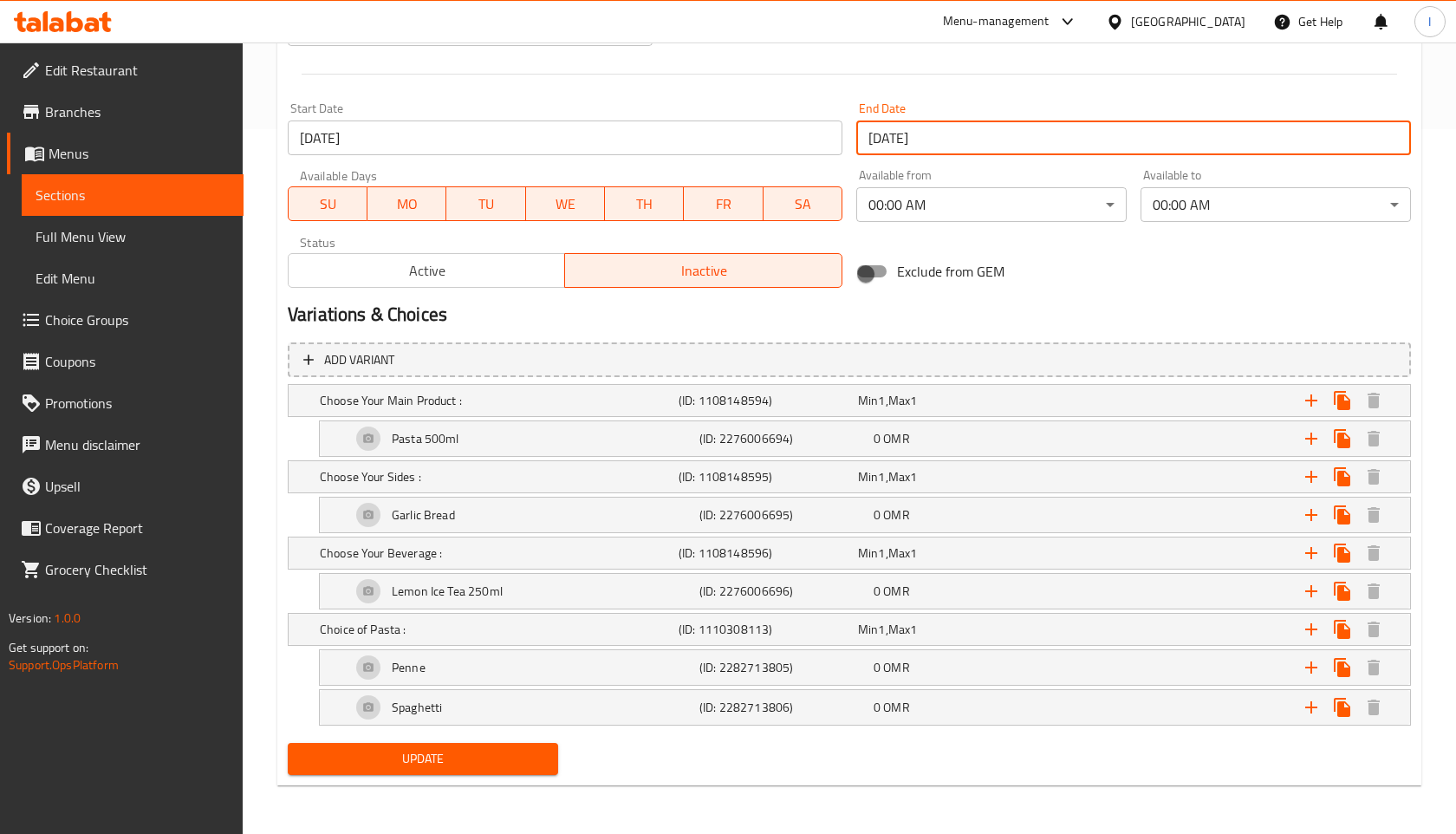
scroll to position [704, 0]
click at [427, 757] on span "Update" at bounding box center [423, 758] width 243 height 22
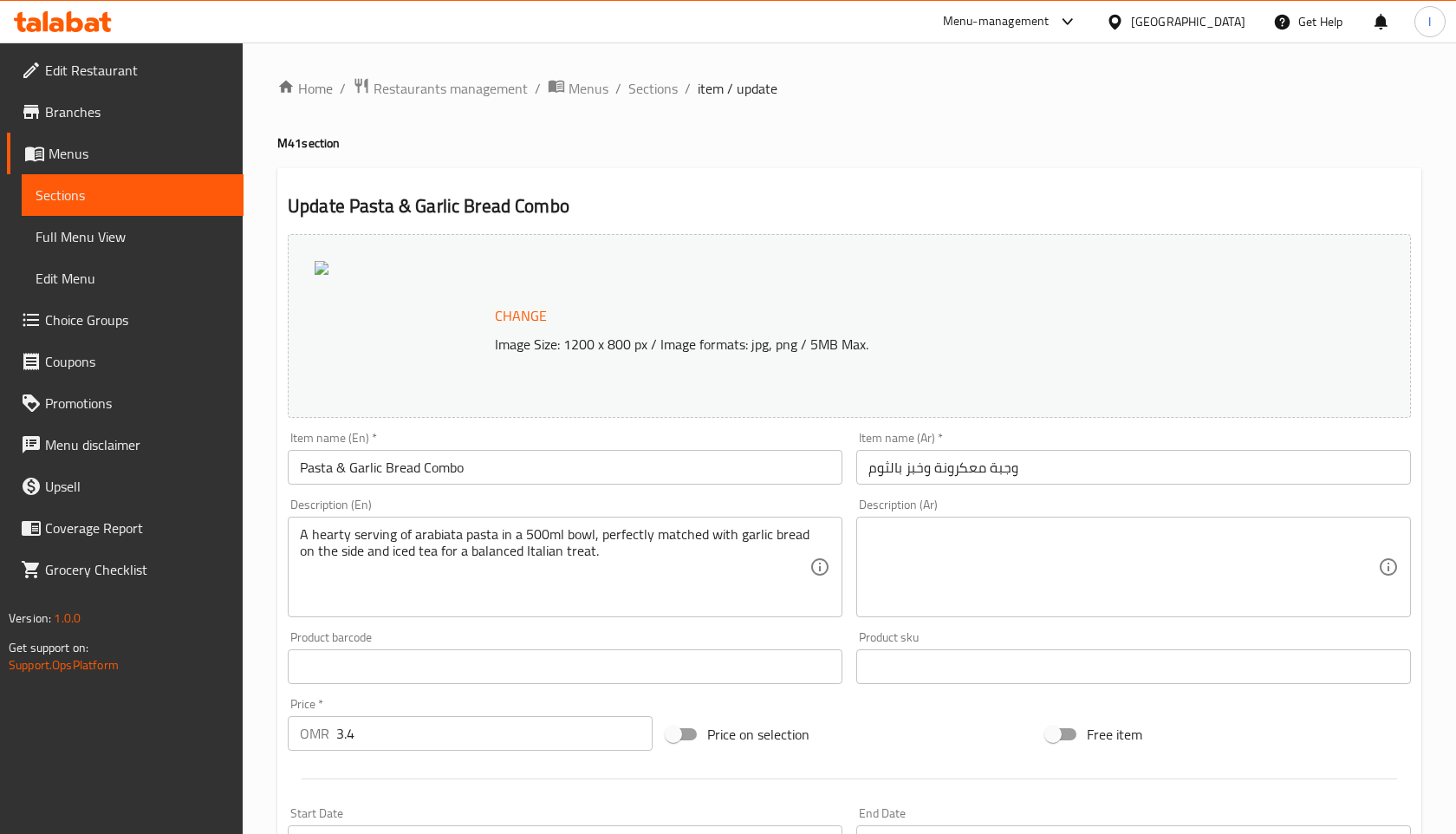
scroll to position [35, 0]
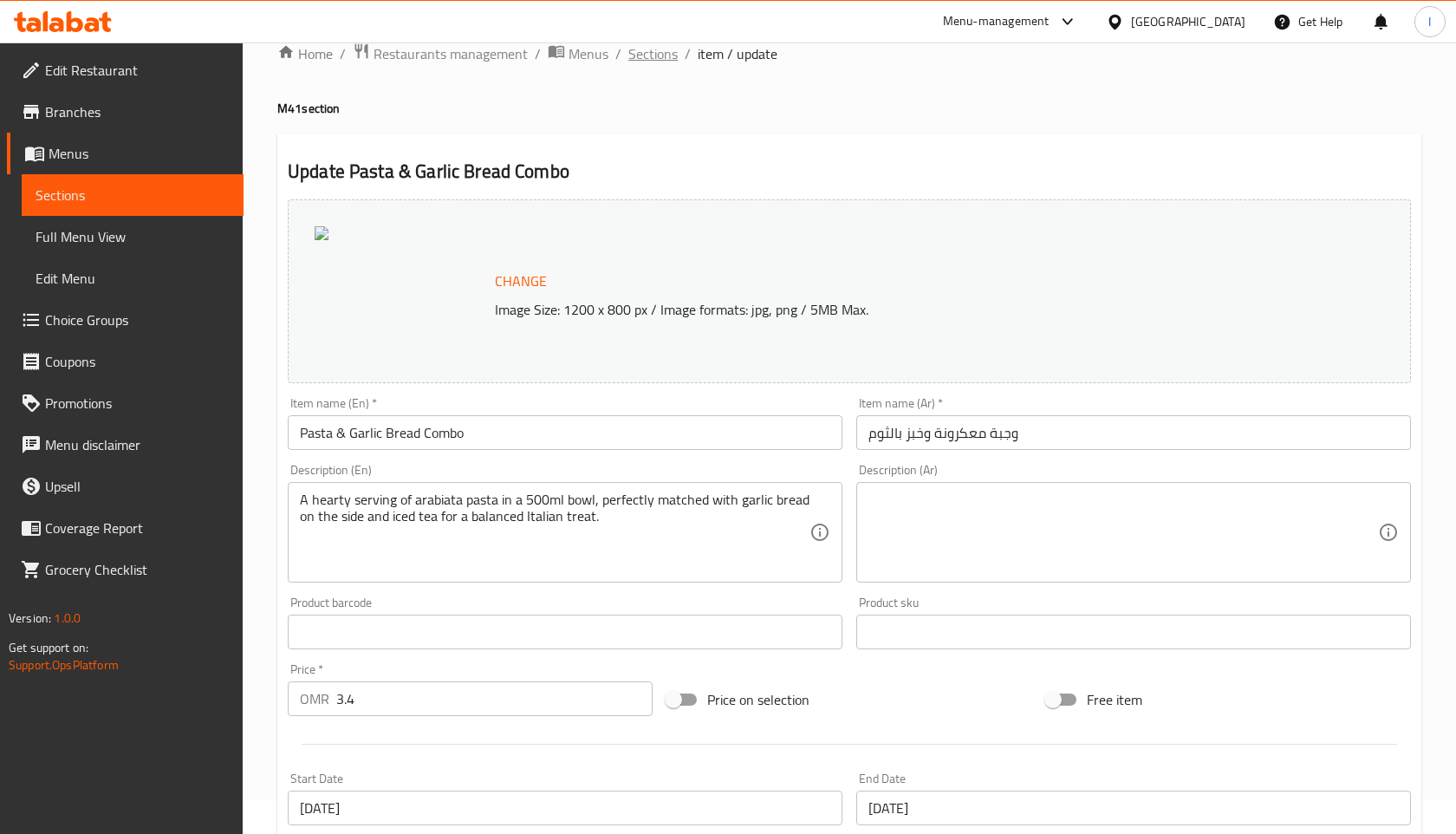
click at [643, 56] on span "Sections" at bounding box center [653, 53] width 49 height 21
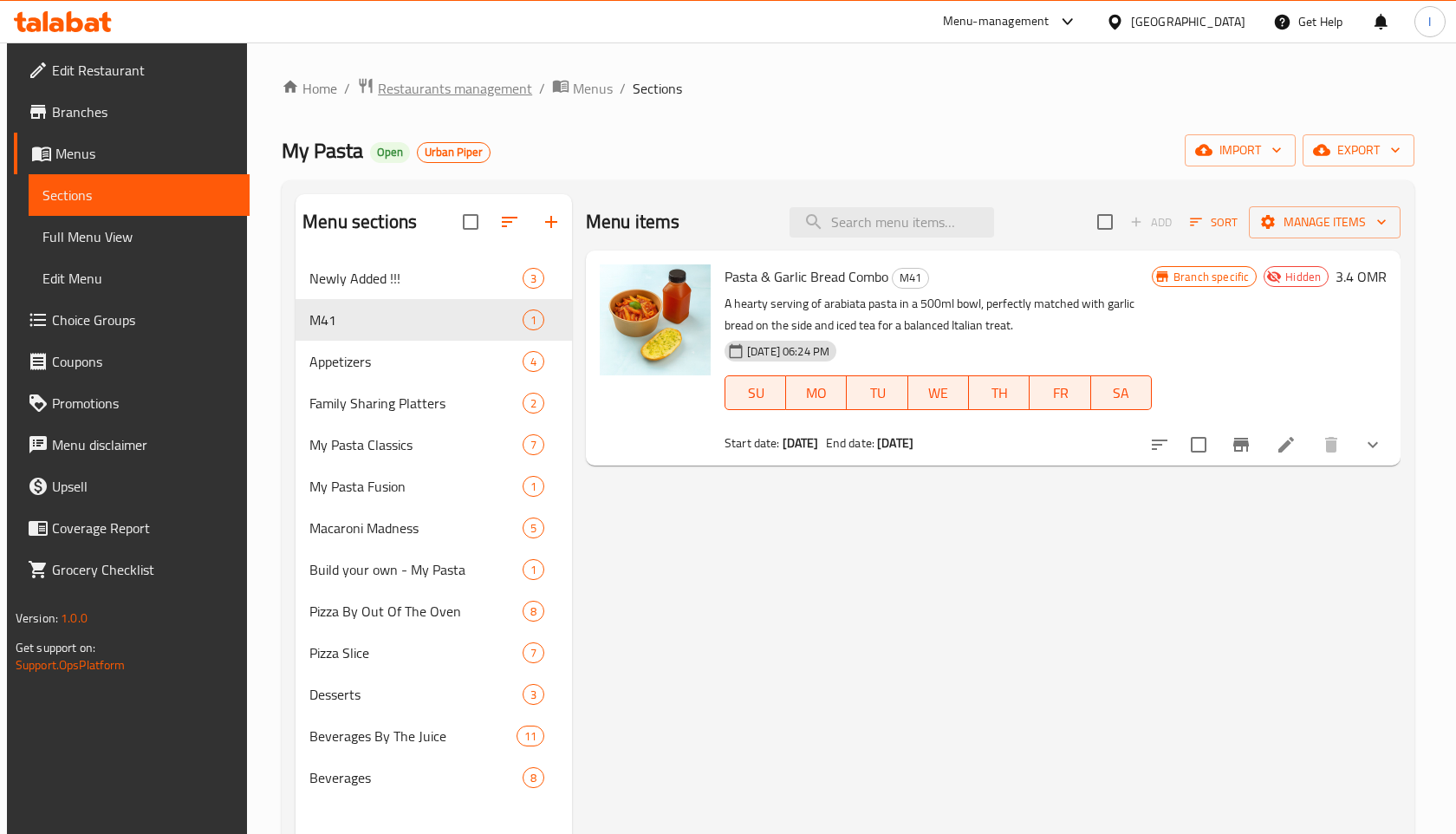
click at [485, 92] on span "Restaurants management" at bounding box center [454, 88] width 154 height 21
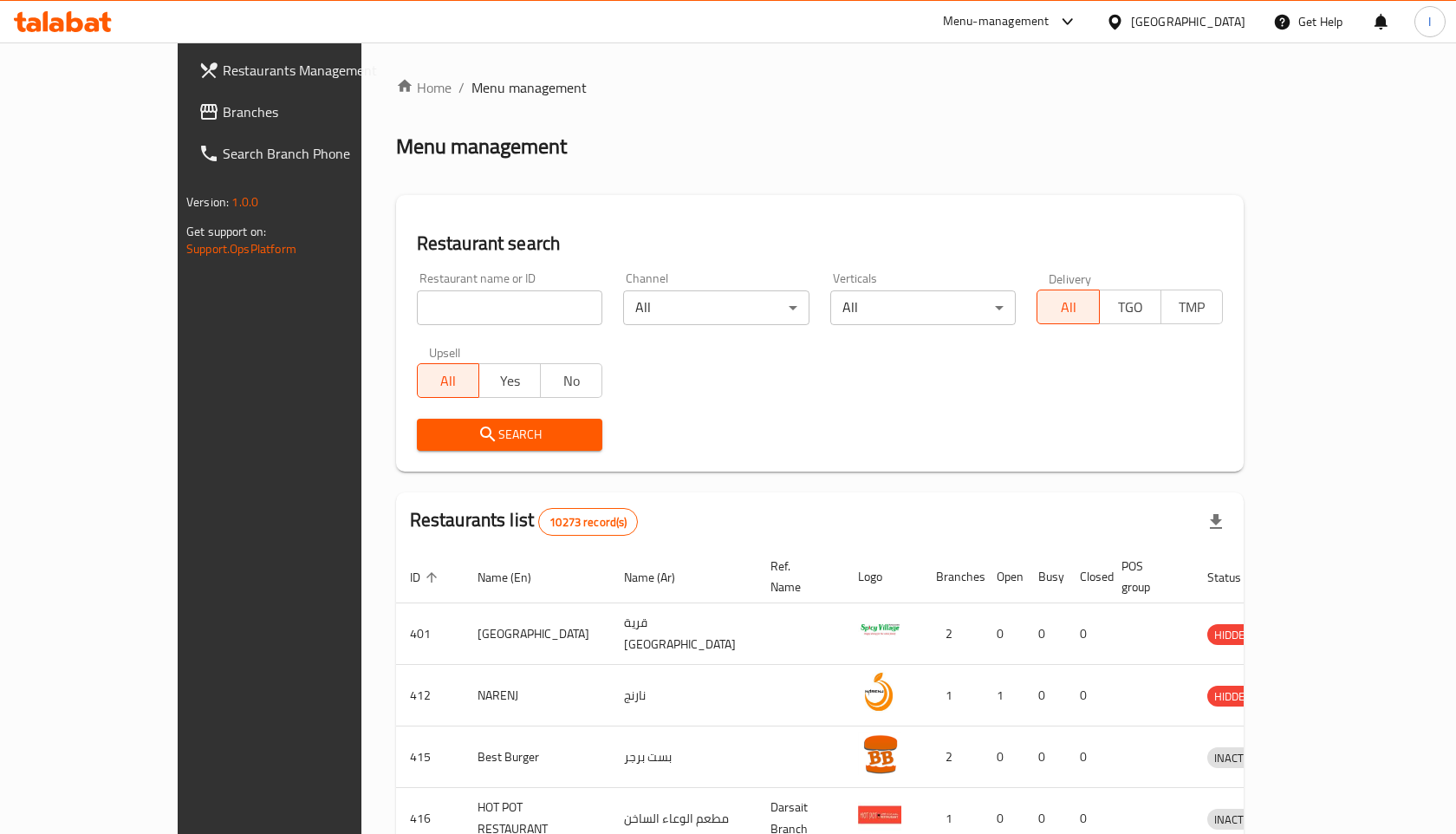
click at [463, 304] on div "Home / Menu management Menu management Restaurant search Restaurant name or ID …" at bounding box center [819, 677] width 847 height 1200
click at [463, 304] on input "search" at bounding box center [509, 308] width 186 height 35
type input "mango talaat"
click button "Search" at bounding box center [509, 435] width 186 height 32
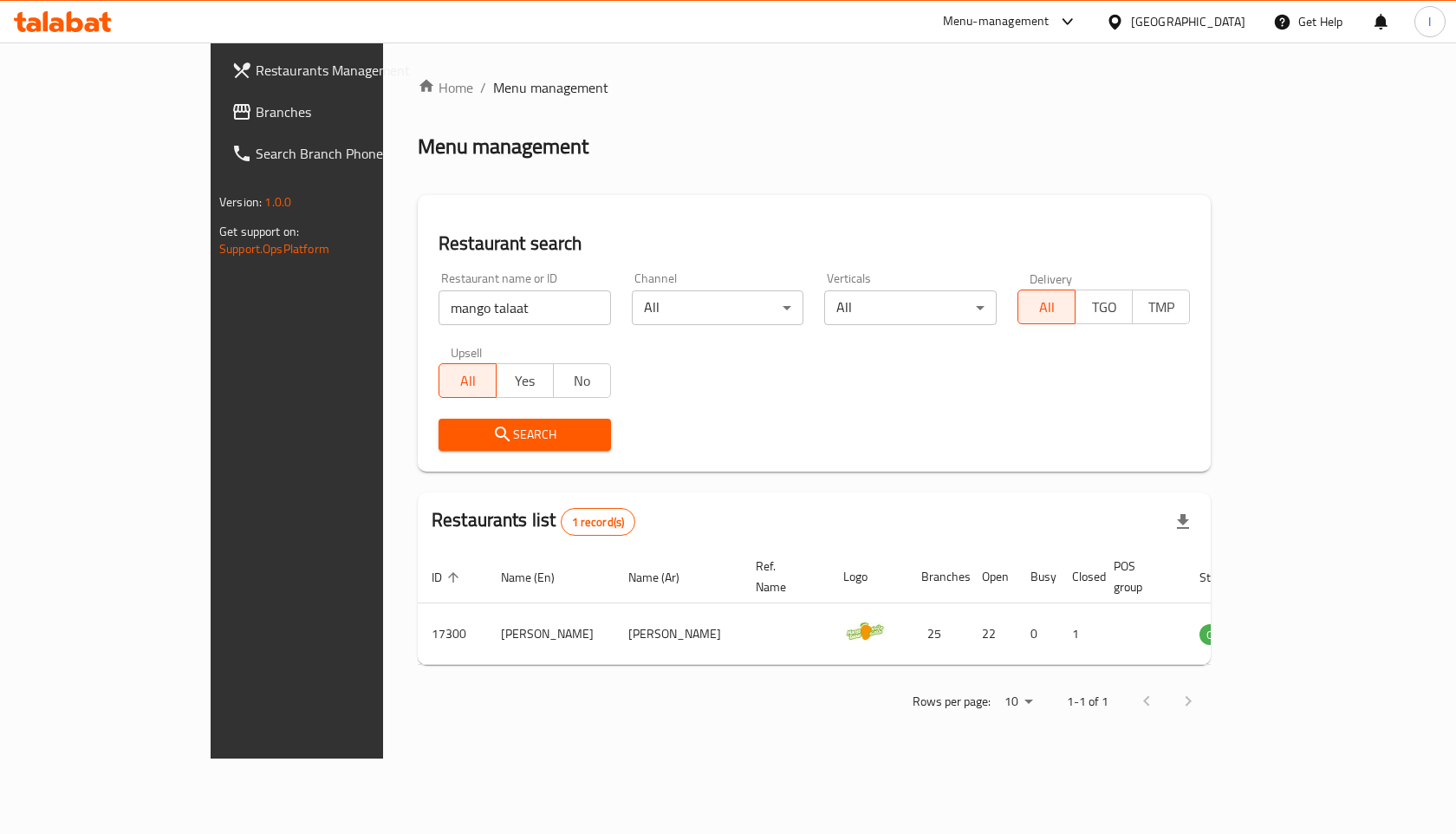
click at [463, 304] on div at bounding box center [728, 417] width 1456 height 834
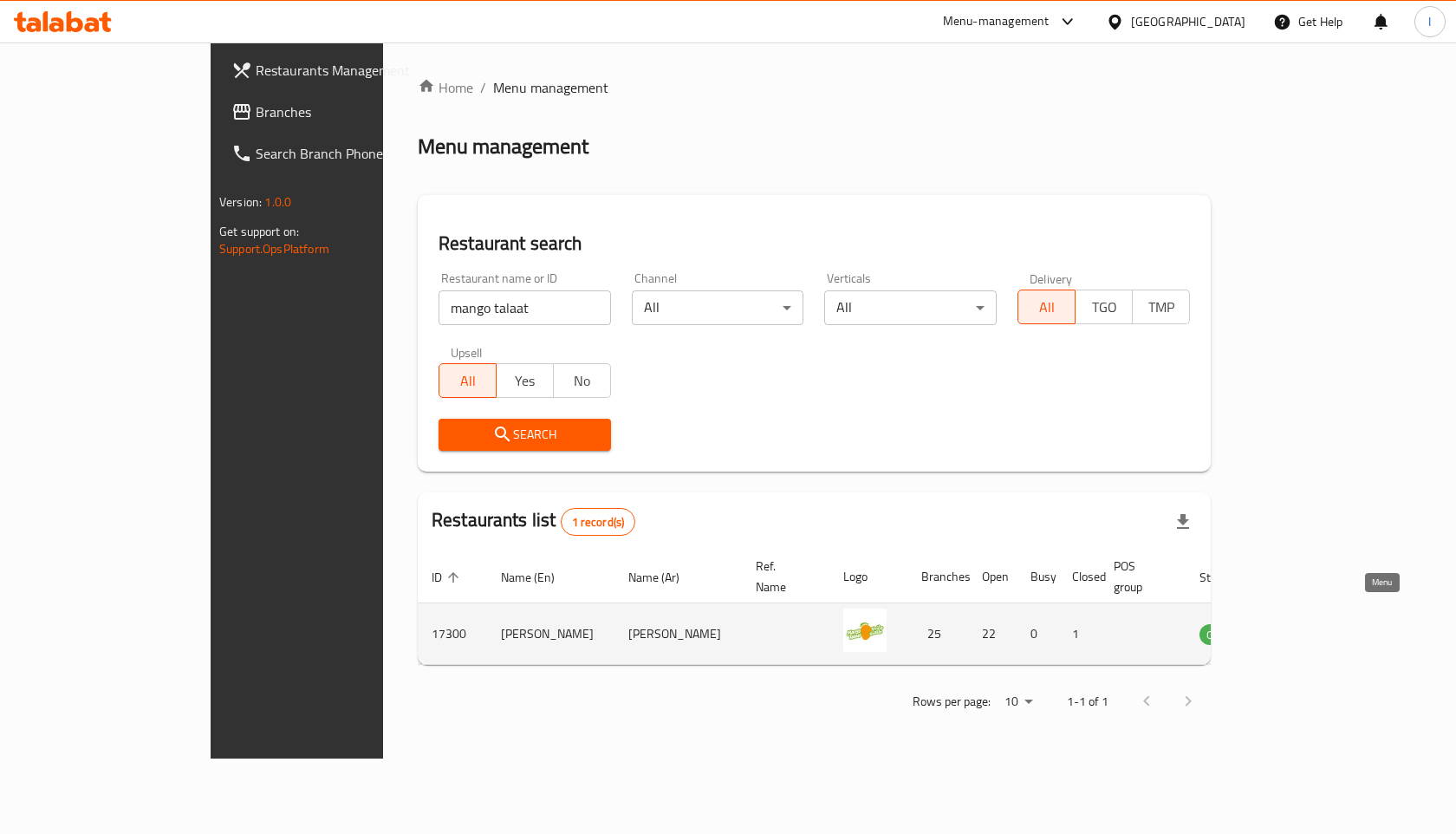
click at [1308, 631] on icon "enhanced table" at bounding box center [1304, 634] width 6 height 7
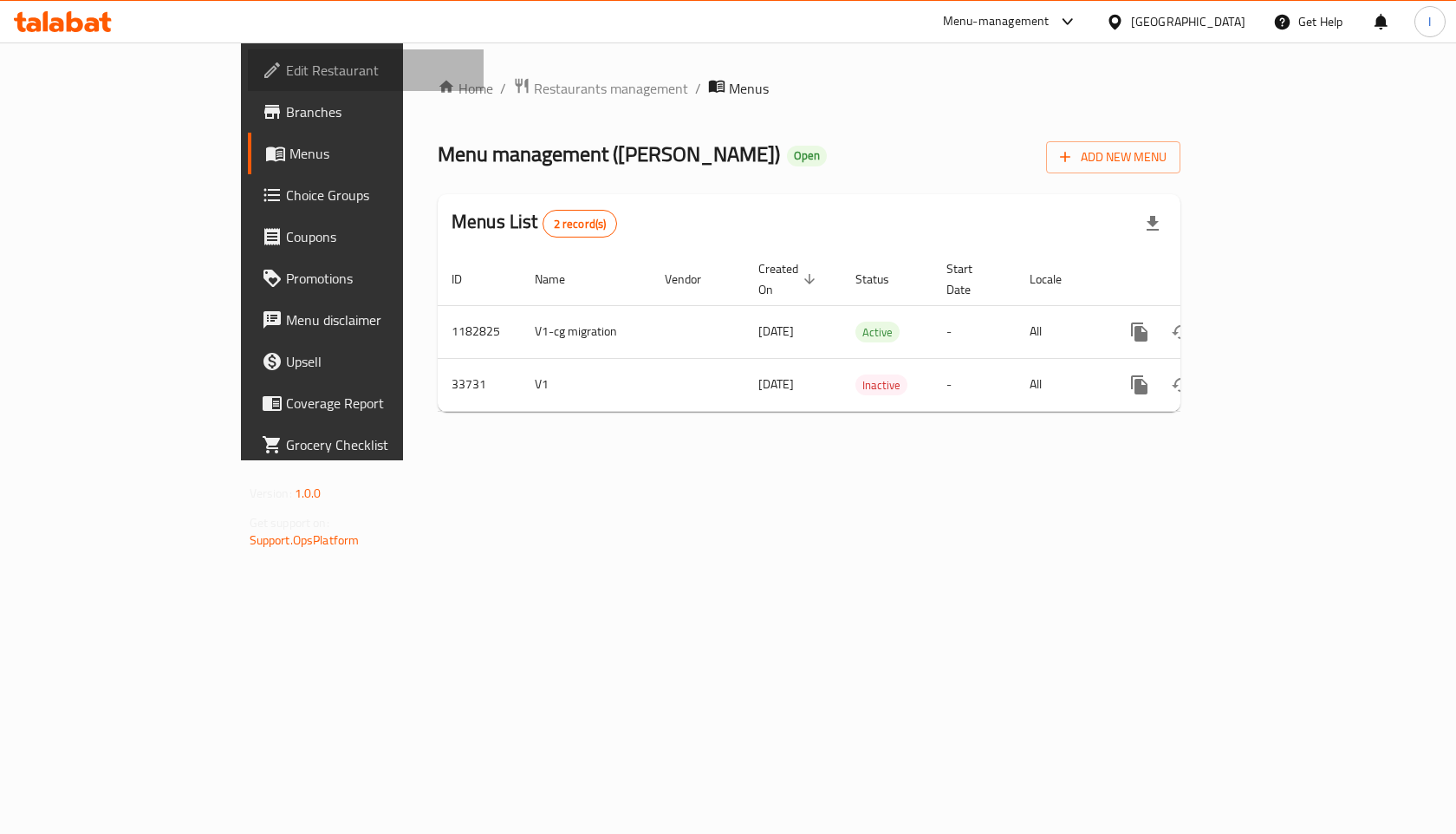
click at [286, 75] on span "Edit Restaurant" at bounding box center [378, 69] width 184 height 21
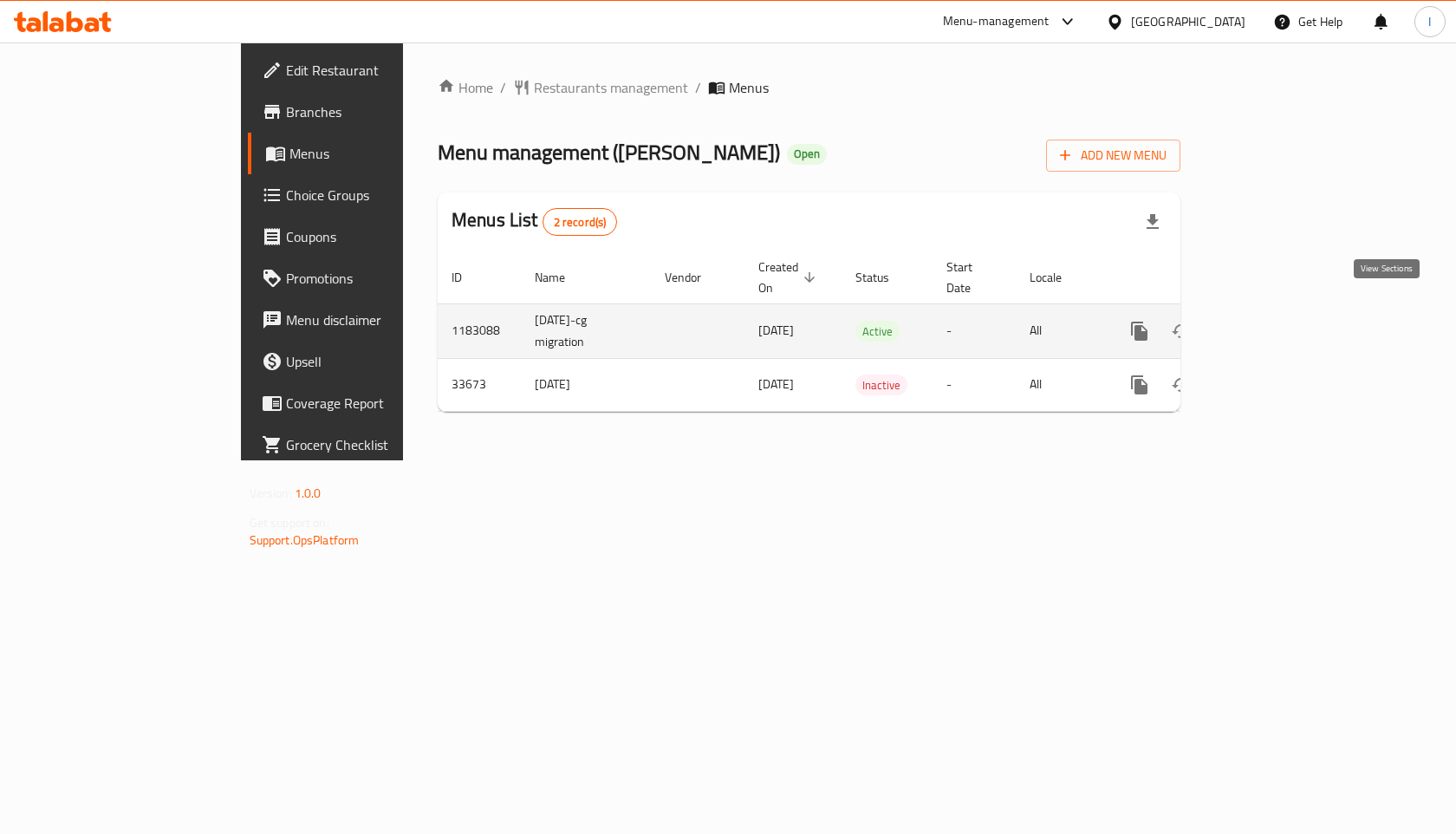
click at [1274, 320] on icon "enhanced table" at bounding box center [1264, 330] width 21 height 21
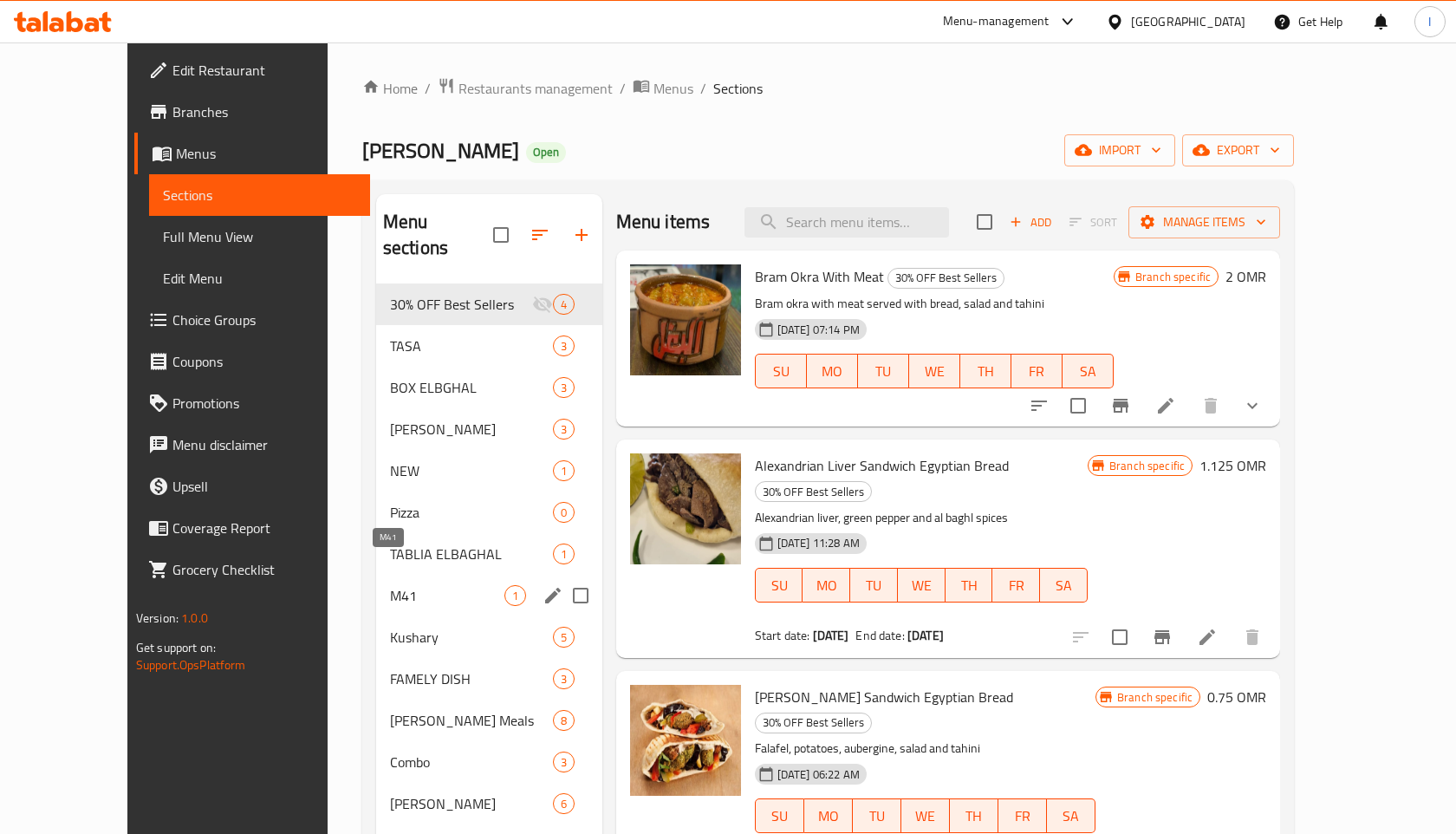
click at [390, 585] on span "M41" at bounding box center [447, 595] width 114 height 21
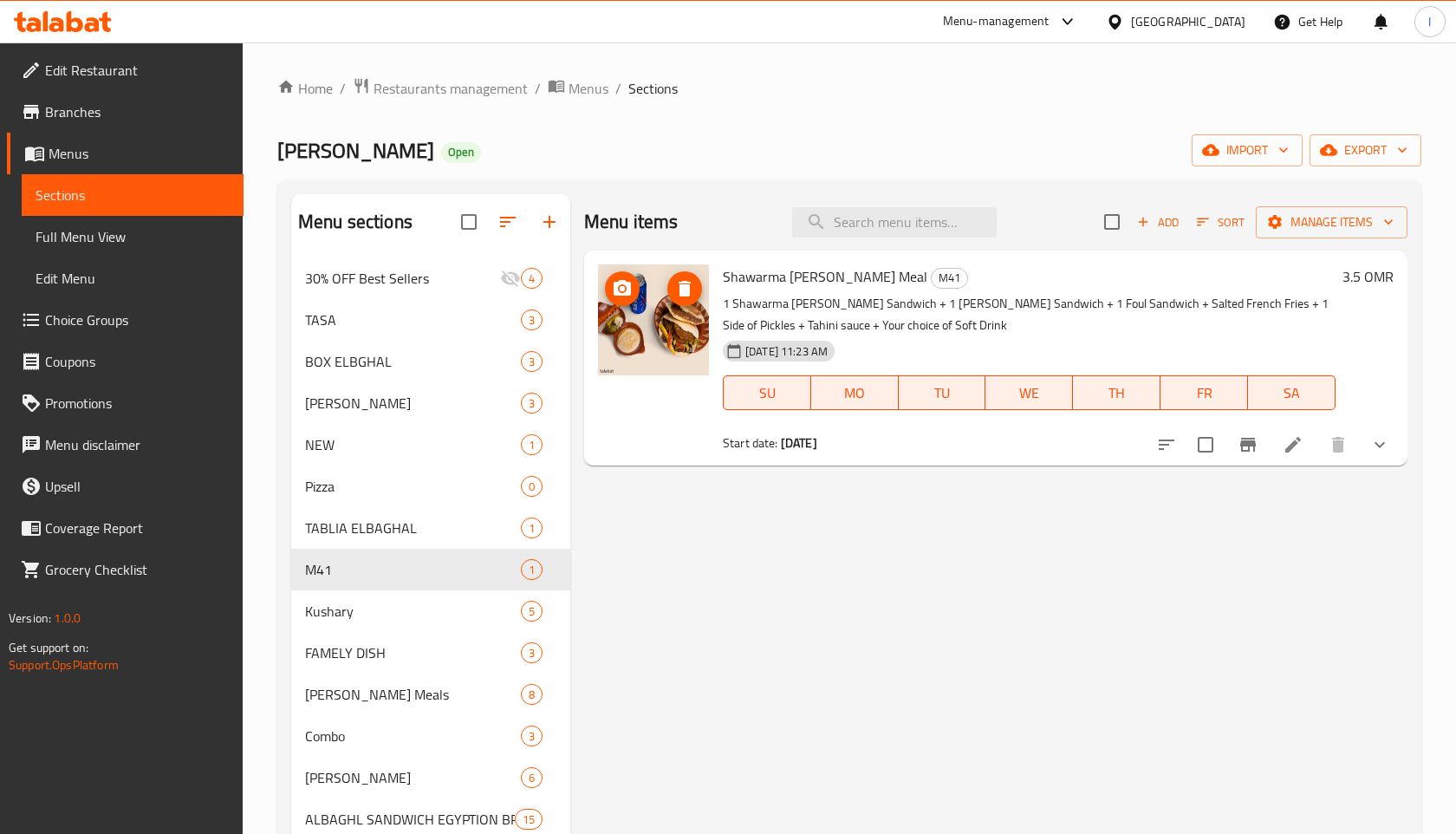
click at [628, 289] on icon "upload picture" at bounding box center [621, 287] width 17 height 15
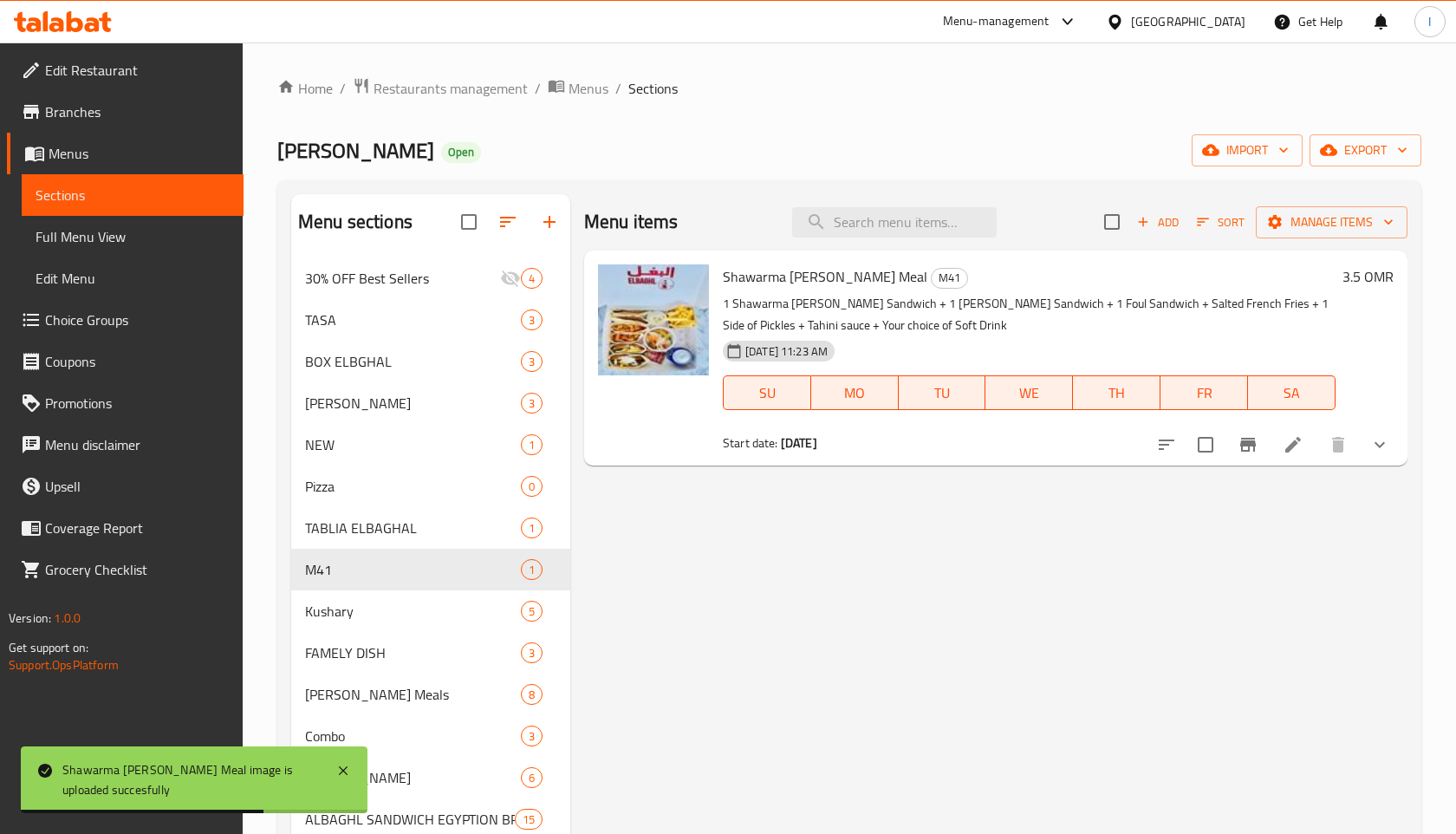
click at [915, 102] on div "Home / Restaurants management / Menus / Sections Al Baghal Open import export M…" at bounding box center [849, 698] width 1144 height 1242
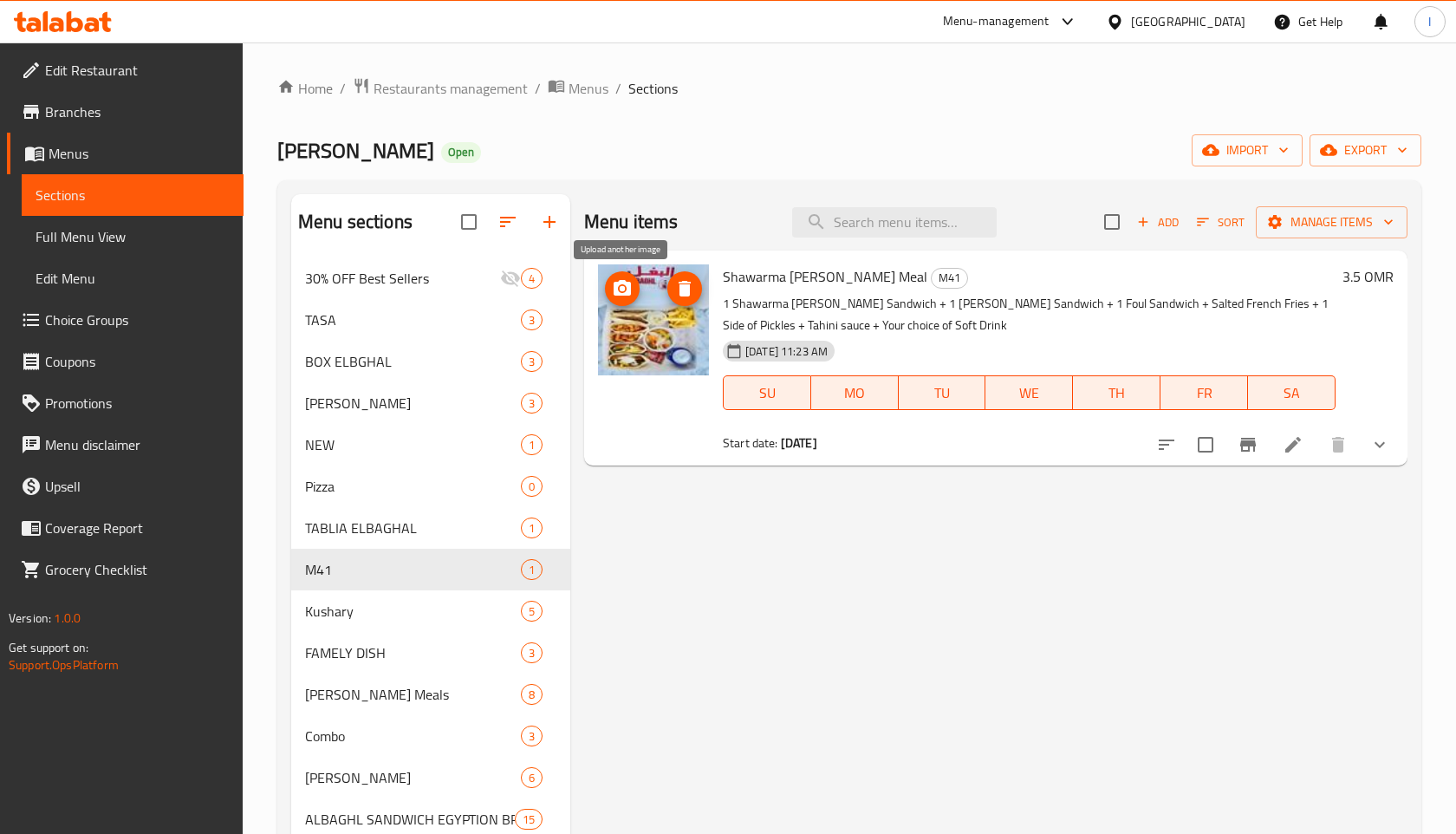
click at [623, 286] on circle "upload picture" at bounding box center [622, 289] width 5 height 5
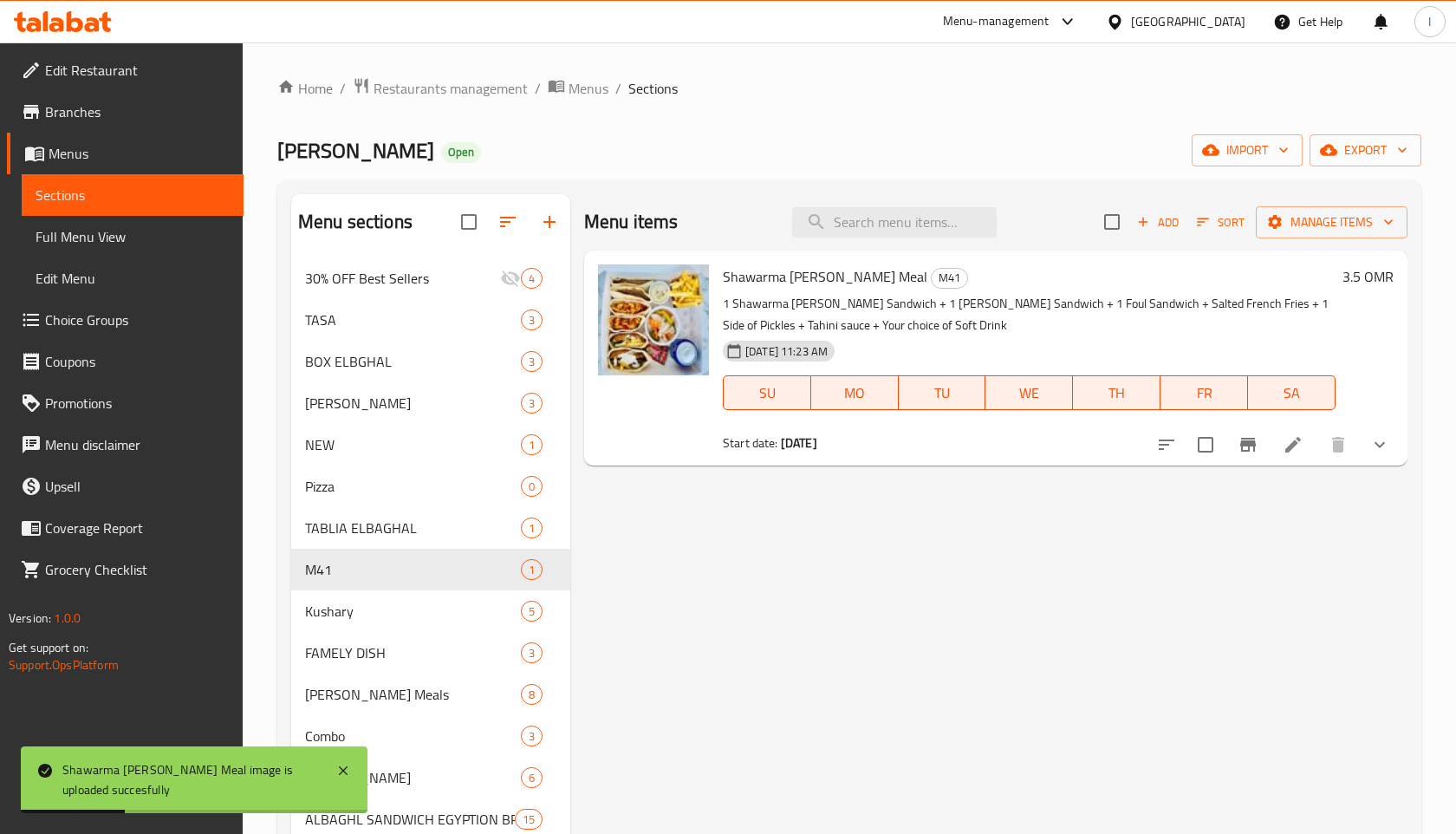
click at [973, 104] on div "Home / Restaurants management / Menus / Sections Al Baghal Open import export M…" at bounding box center [849, 698] width 1144 height 1242
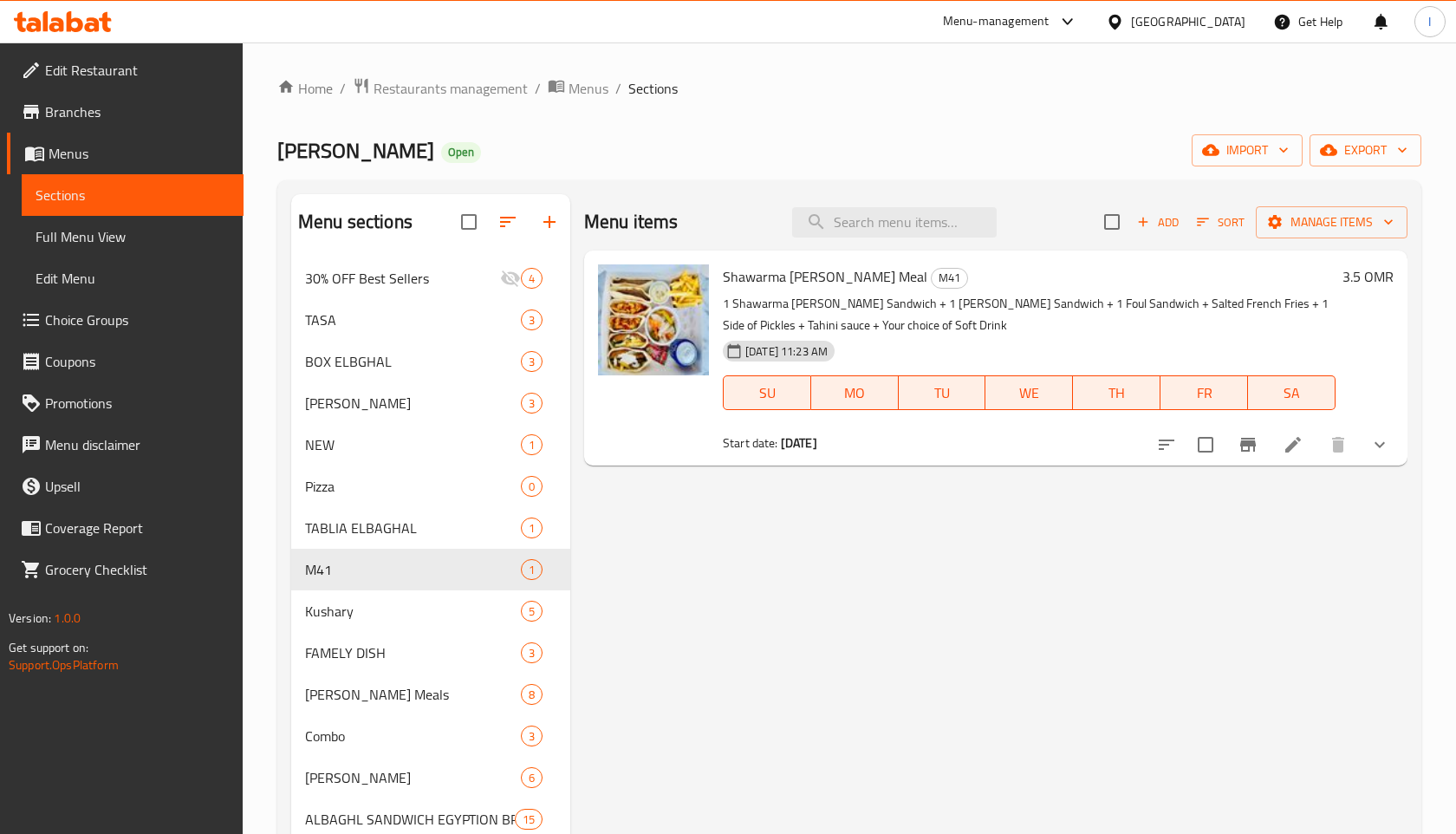
click at [737, 628] on div "Menu items Add Sort Manage items Shawarma Al Baghal Meal M41 1 Shawarma Shami S…" at bounding box center [988, 749] width 837 height 1110
